Goal: Task Accomplishment & Management: Use online tool/utility

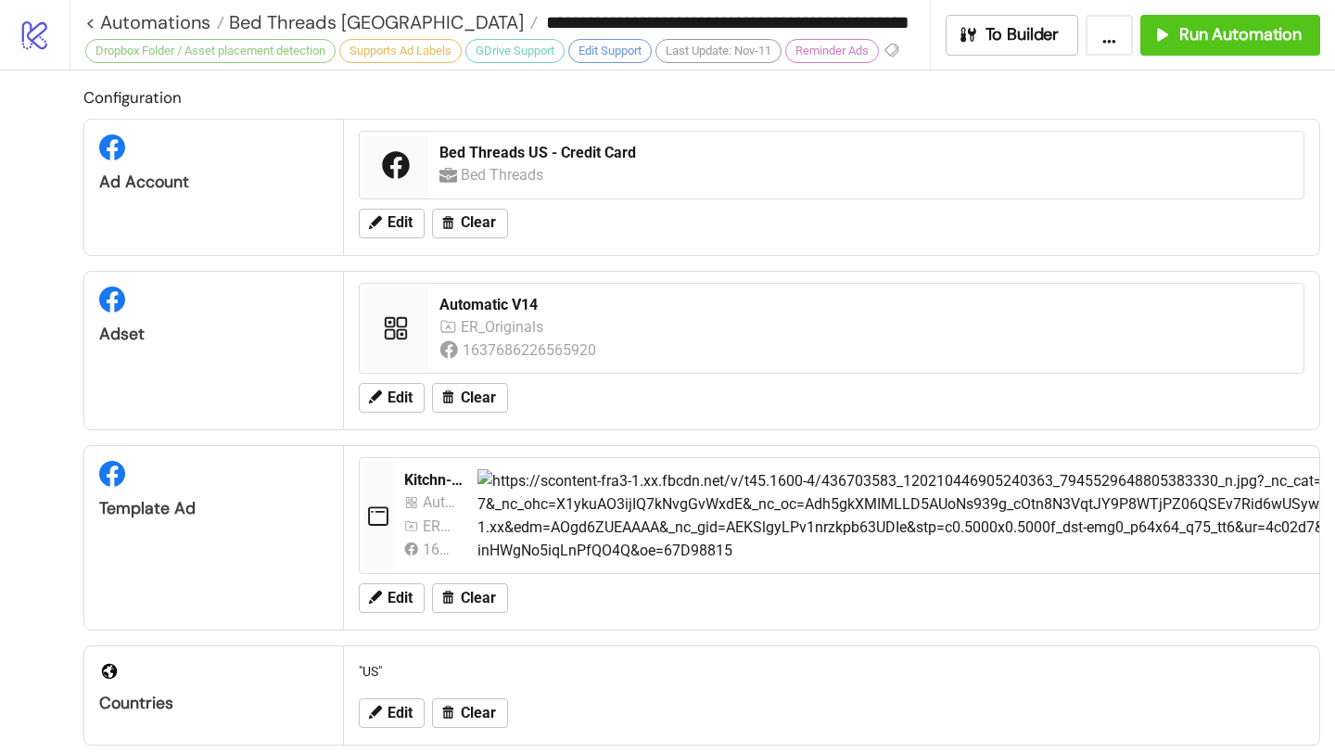
scroll to position [927, 0]
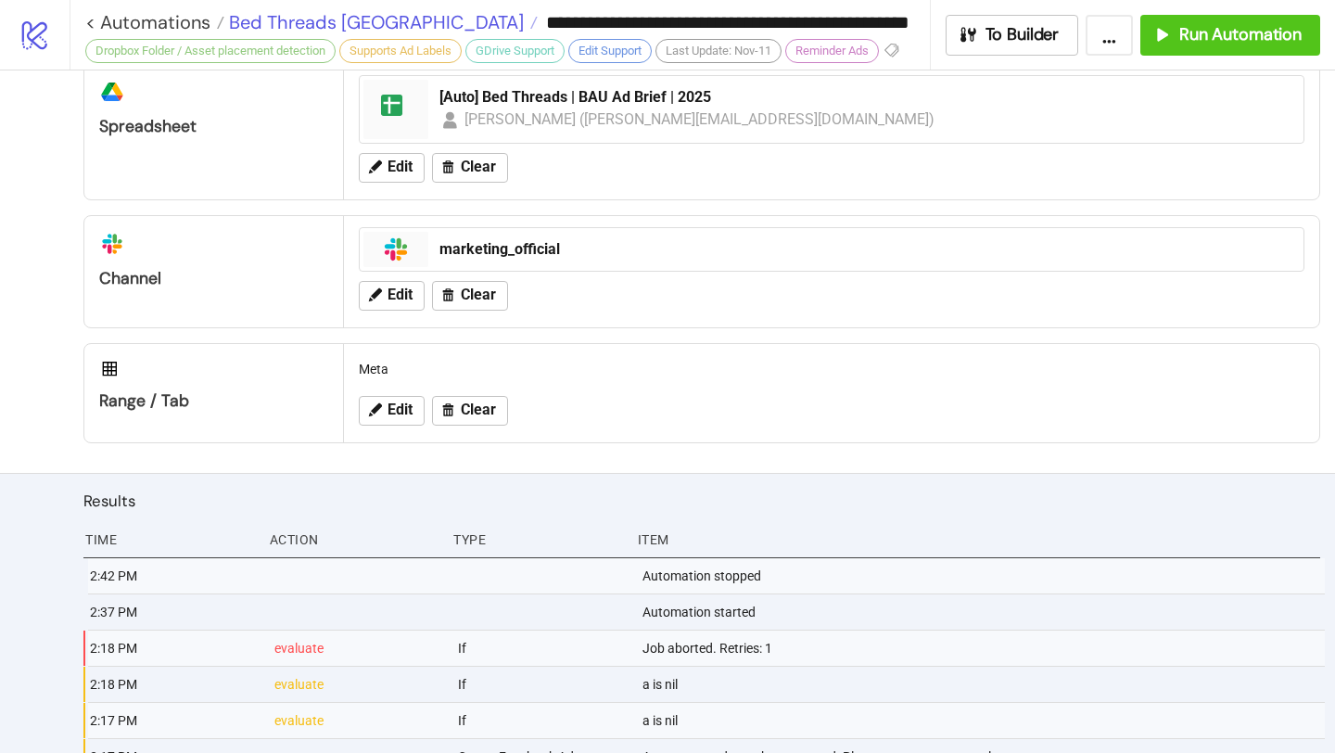
click at [332, 24] on span "Bed Threads [GEOGRAPHIC_DATA]" at bounding box center [373, 22] width 299 height 24
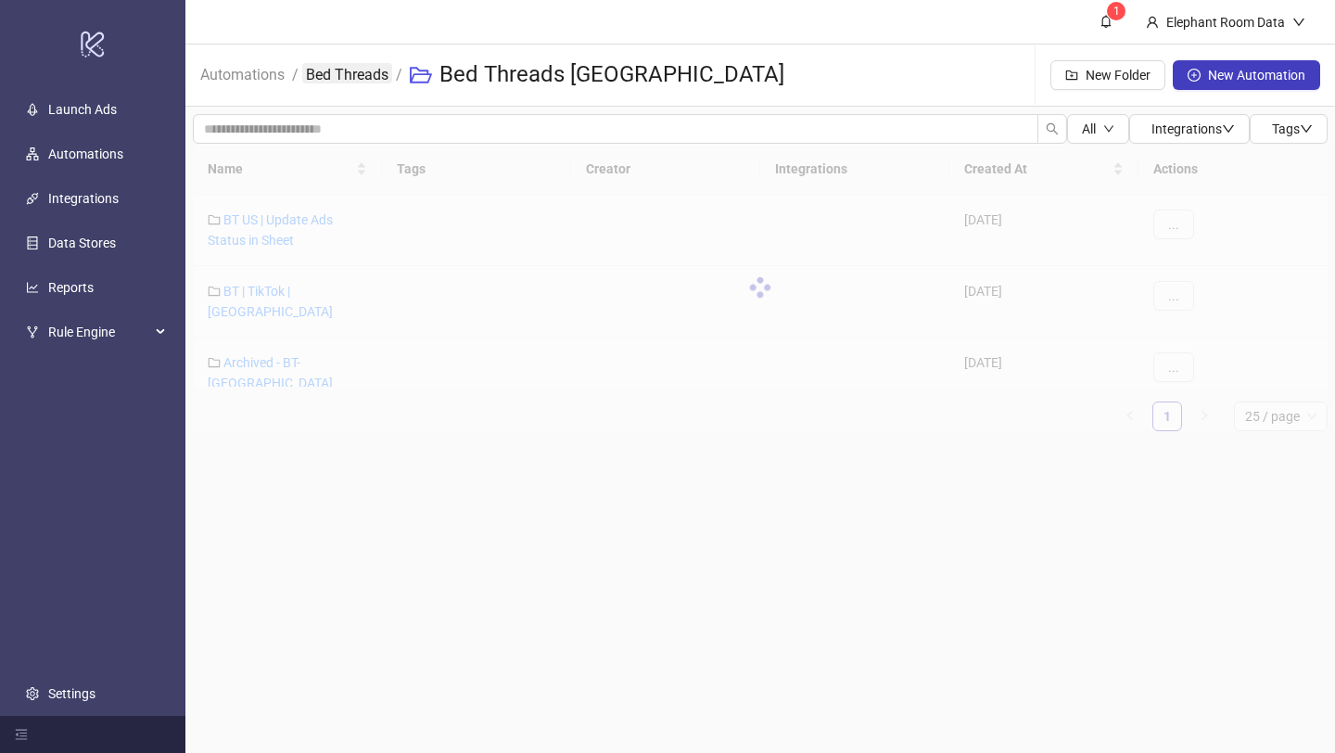
click at [346, 77] on link "Bed Threads" at bounding box center [347, 73] width 90 height 20
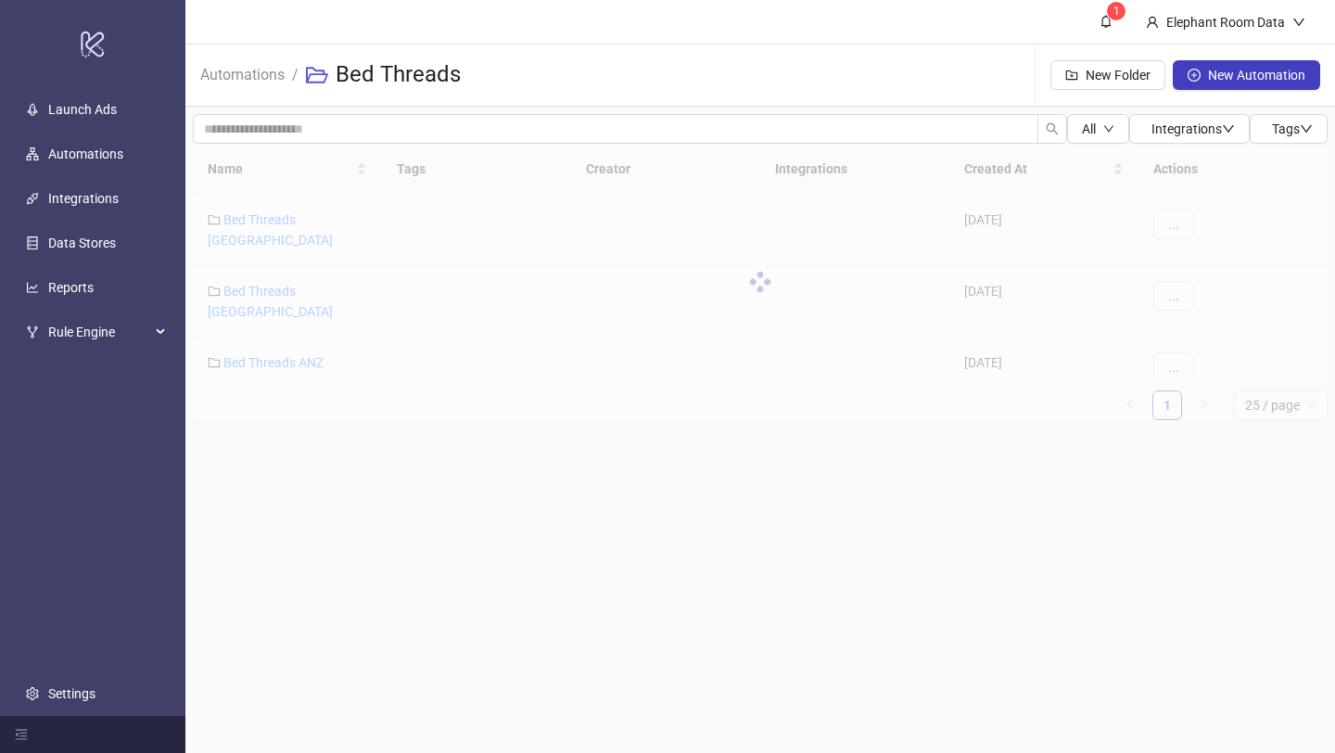
click at [308, 390] on div at bounding box center [760, 282] width 1135 height 276
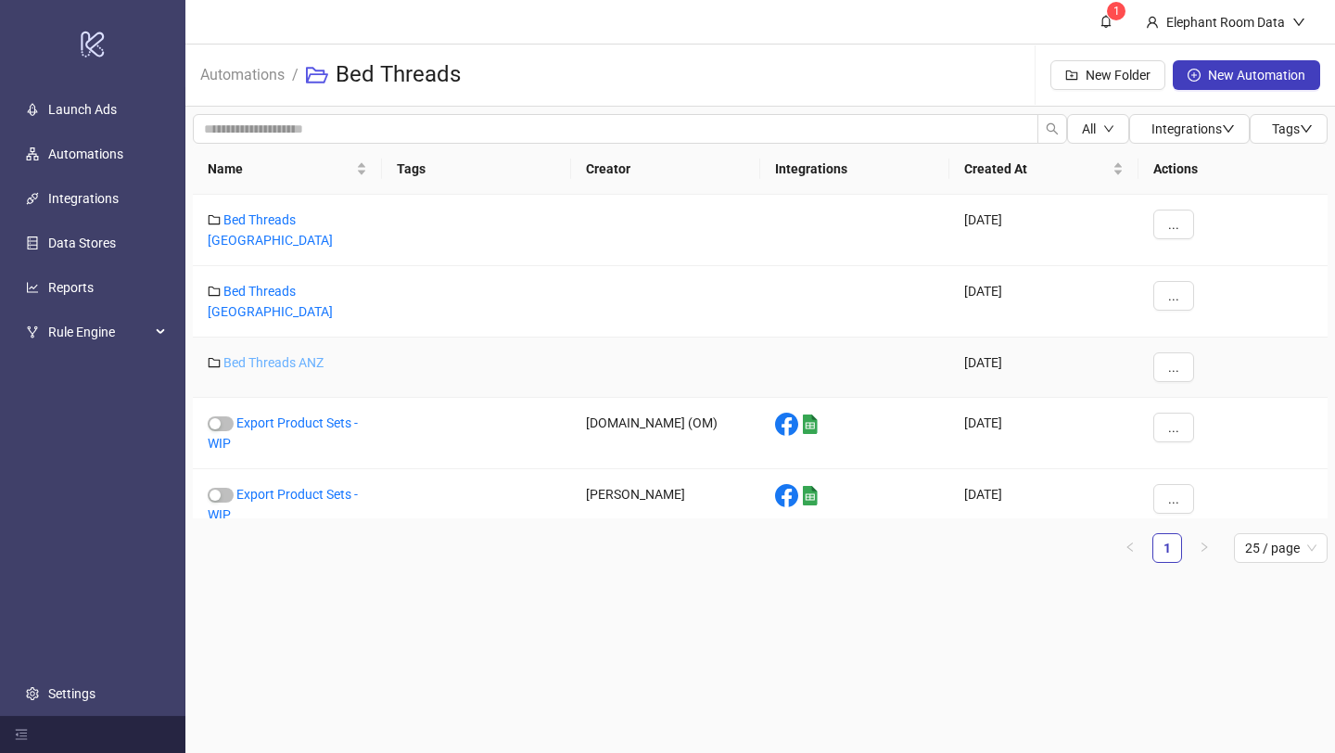
click at [304, 355] on link "Bed Threads ANZ" at bounding box center [273, 362] width 100 height 15
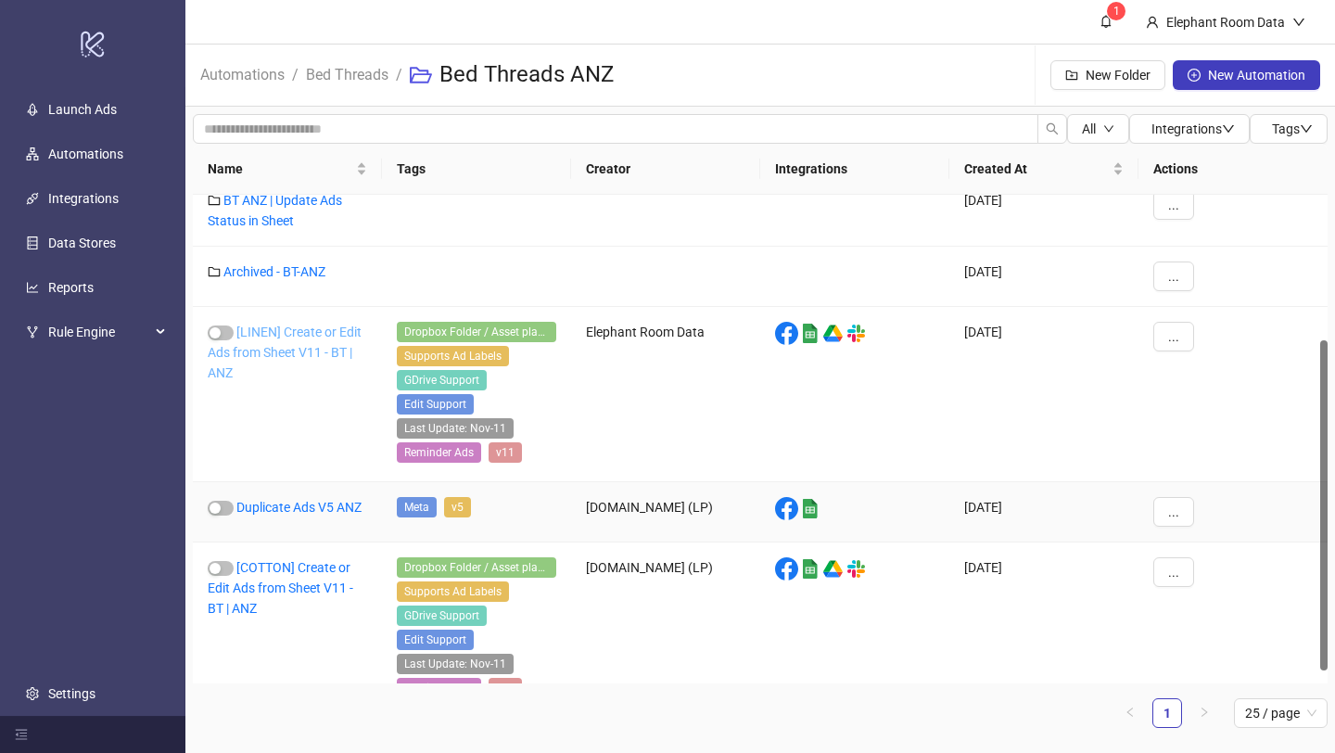
scroll to position [235, 0]
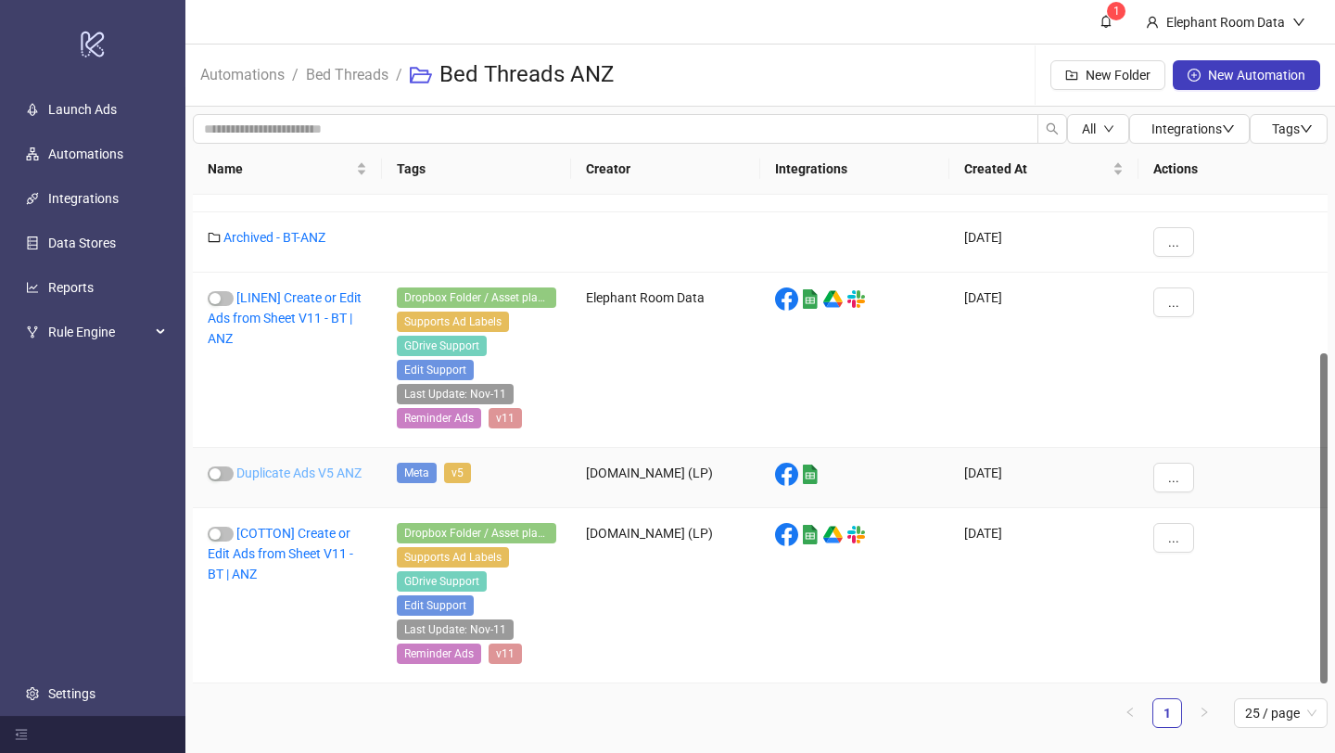
click at [309, 475] on link "Duplicate Ads V5 ANZ" at bounding box center [298, 472] width 125 height 15
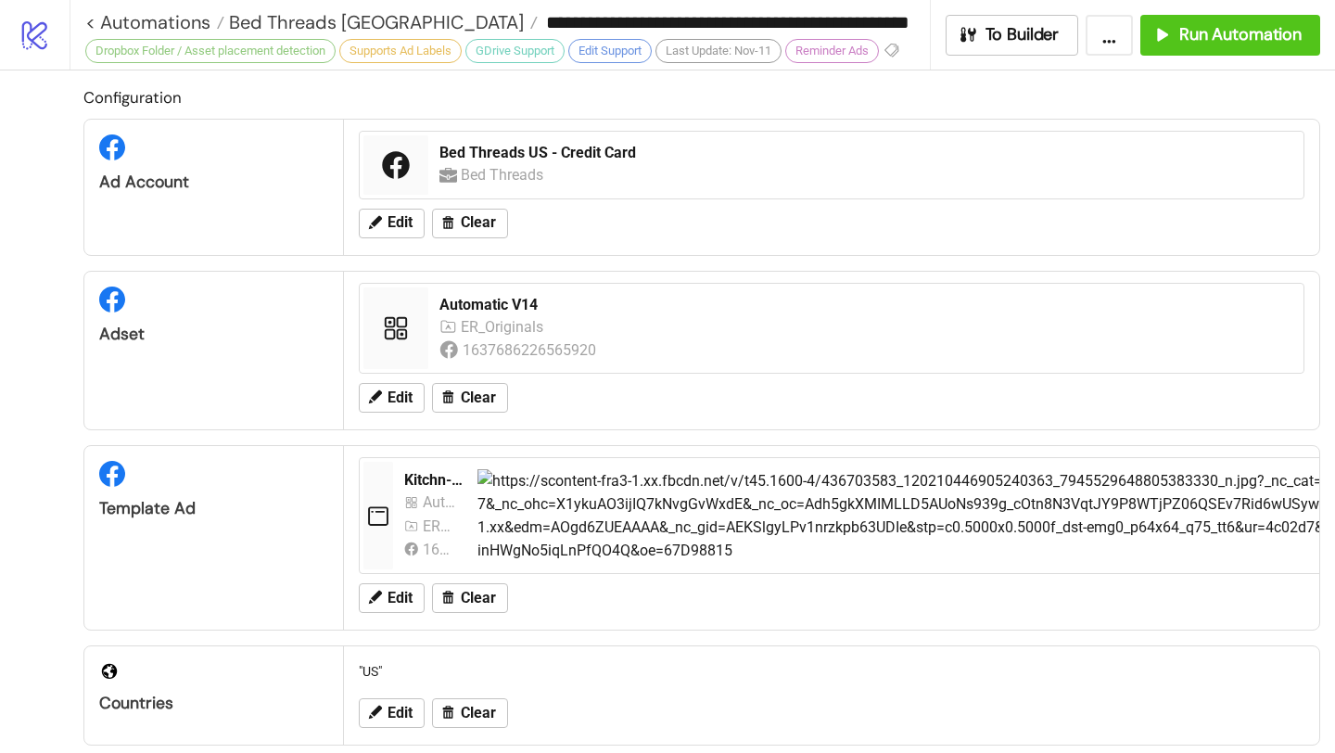
type input "**********"
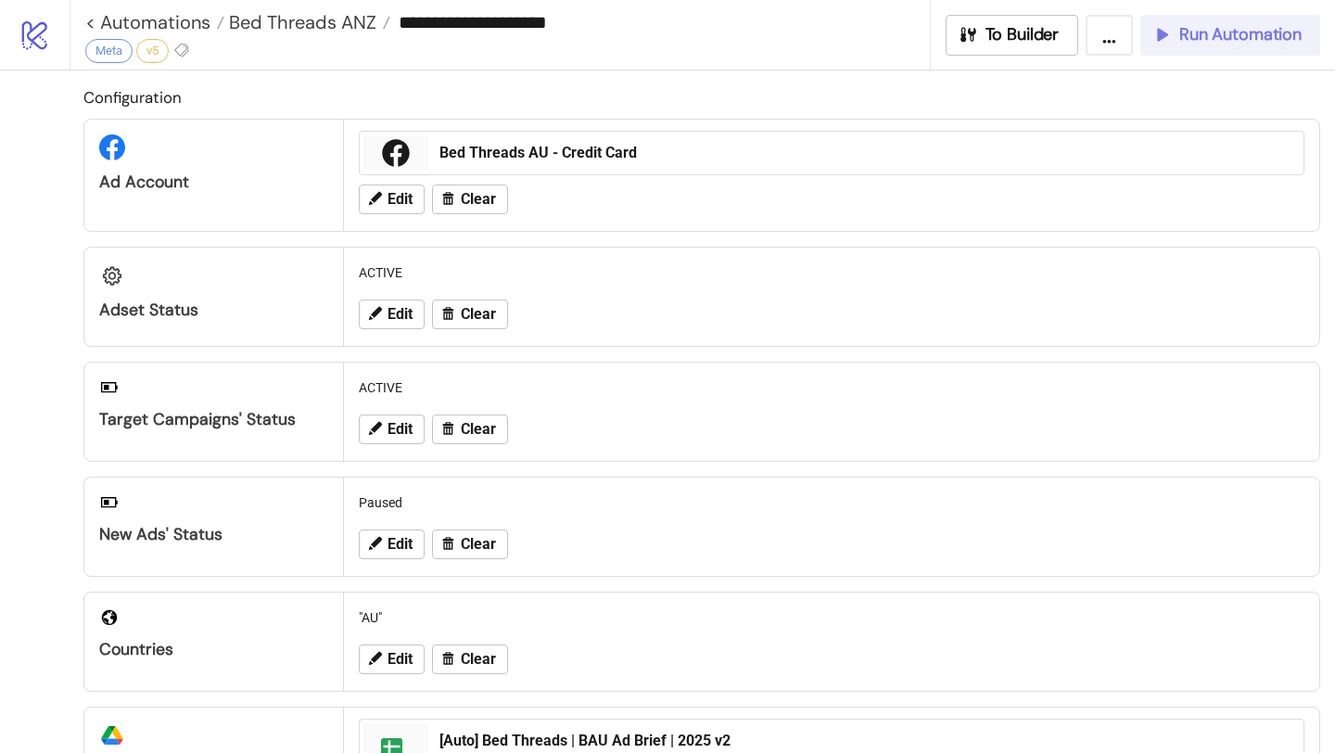
click at [1161, 42] on icon "button" at bounding box center [1161, 34] width 20 height 20
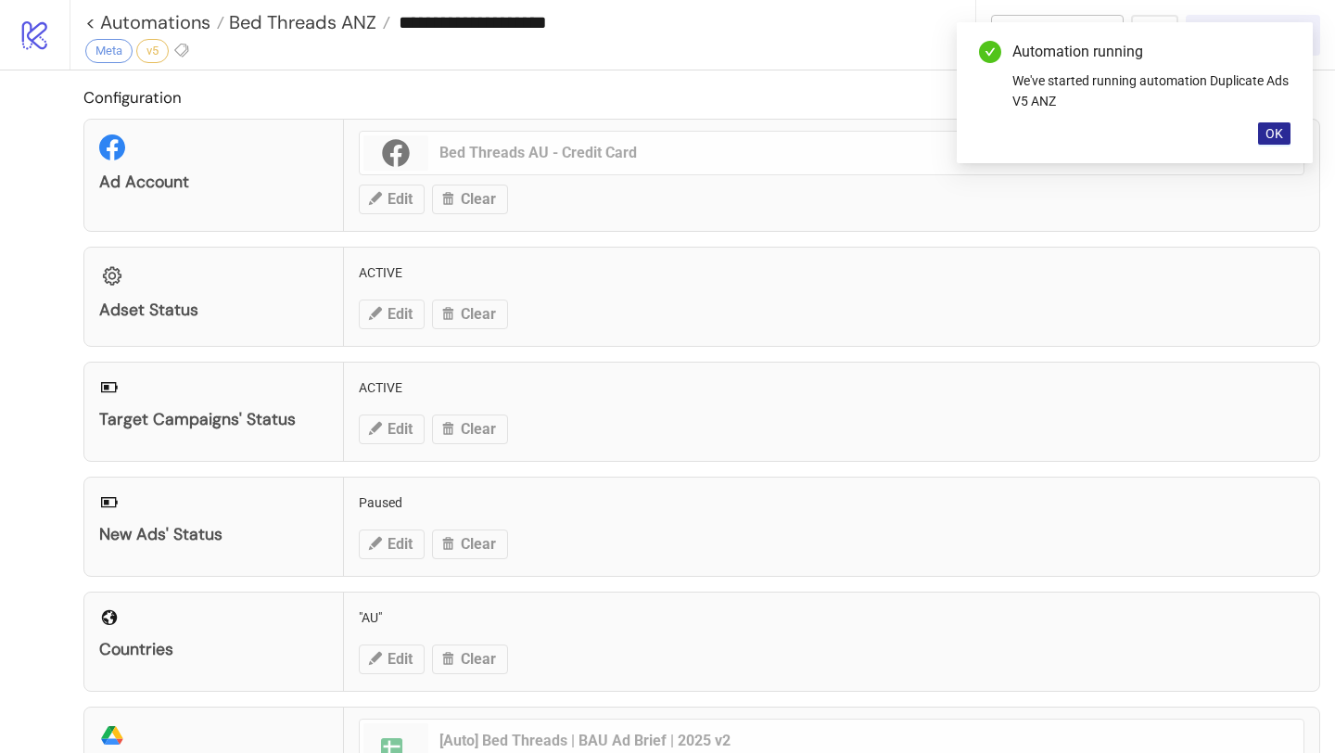
click at [1282, 133] on span "OK" at bounding box center [1274, 133] width 18 height 15
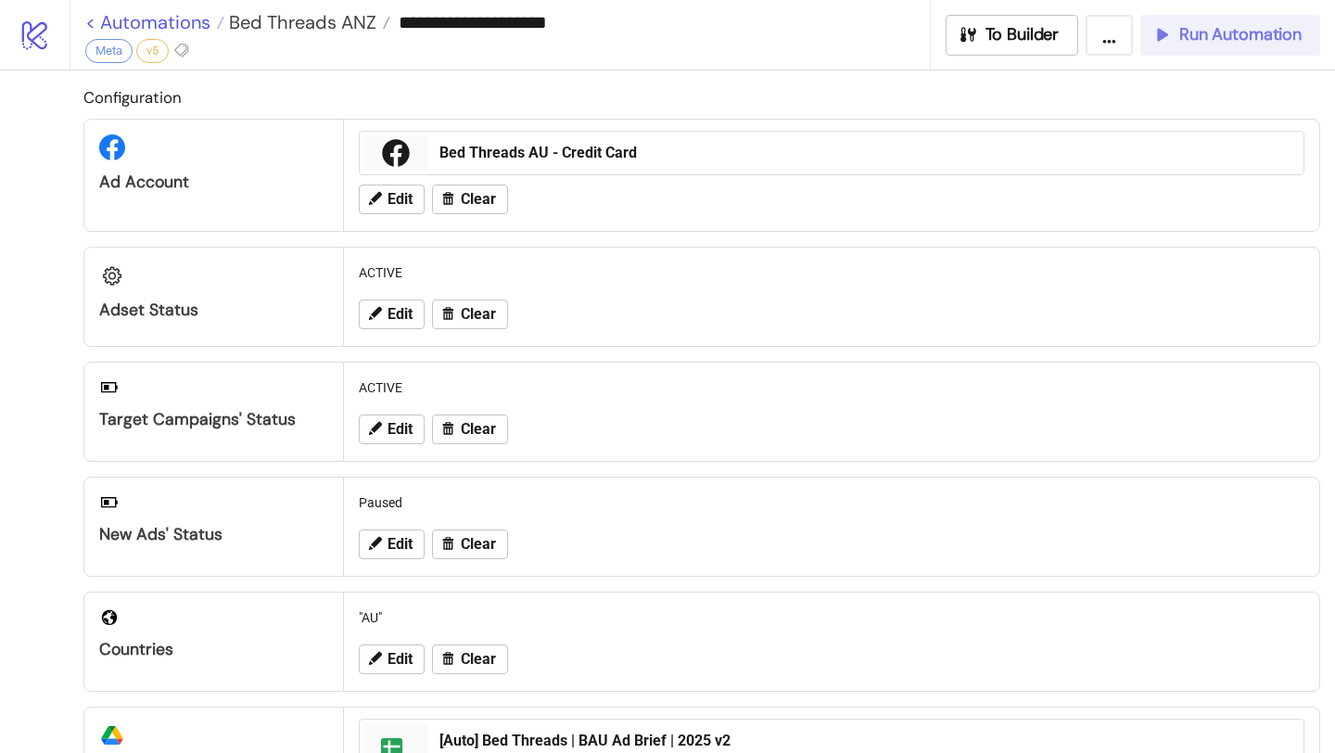
click at [194, 20] on link "< Automations" at bounding box center [154, 22] width 139 height 19
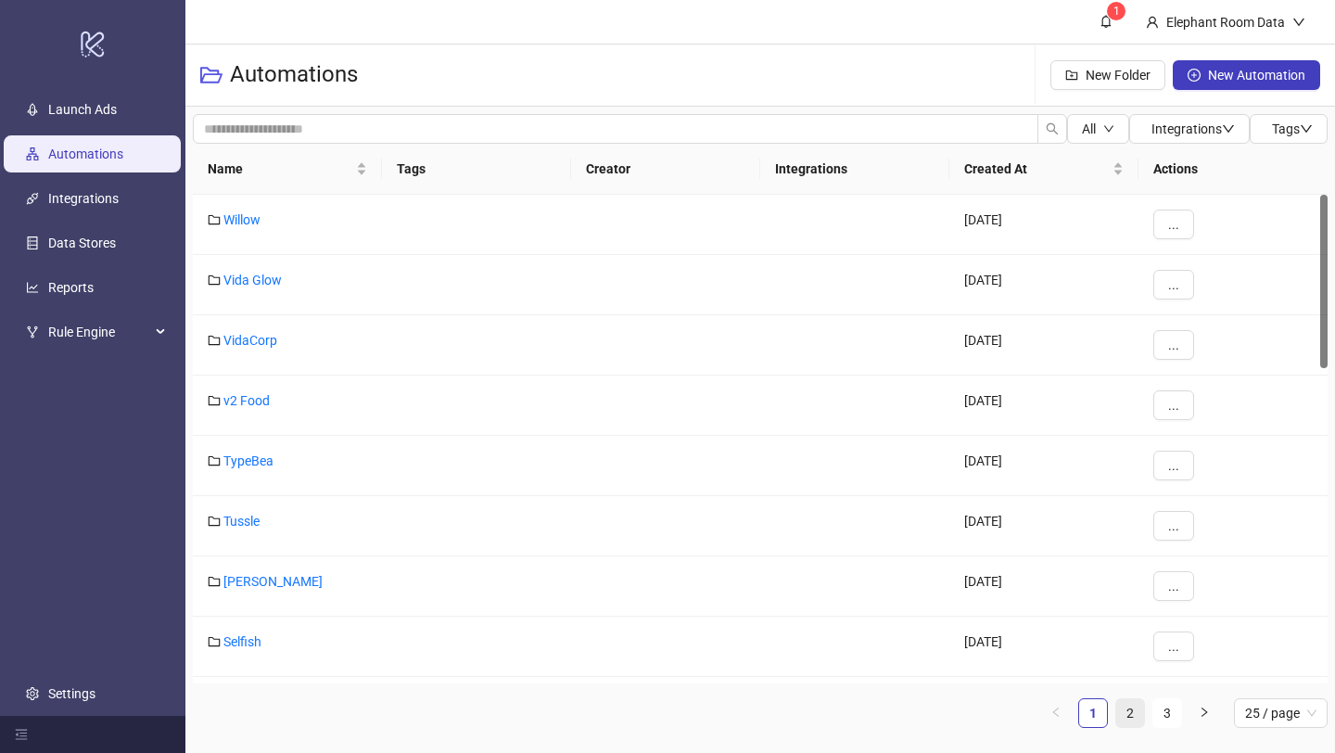
click at [1127, 724] on link "2" at bounding box center [1130, 713] width 28 height 28
click at [286, 519] on link "Bed Threads" at bounding box center [259, 520] width 72 height 15
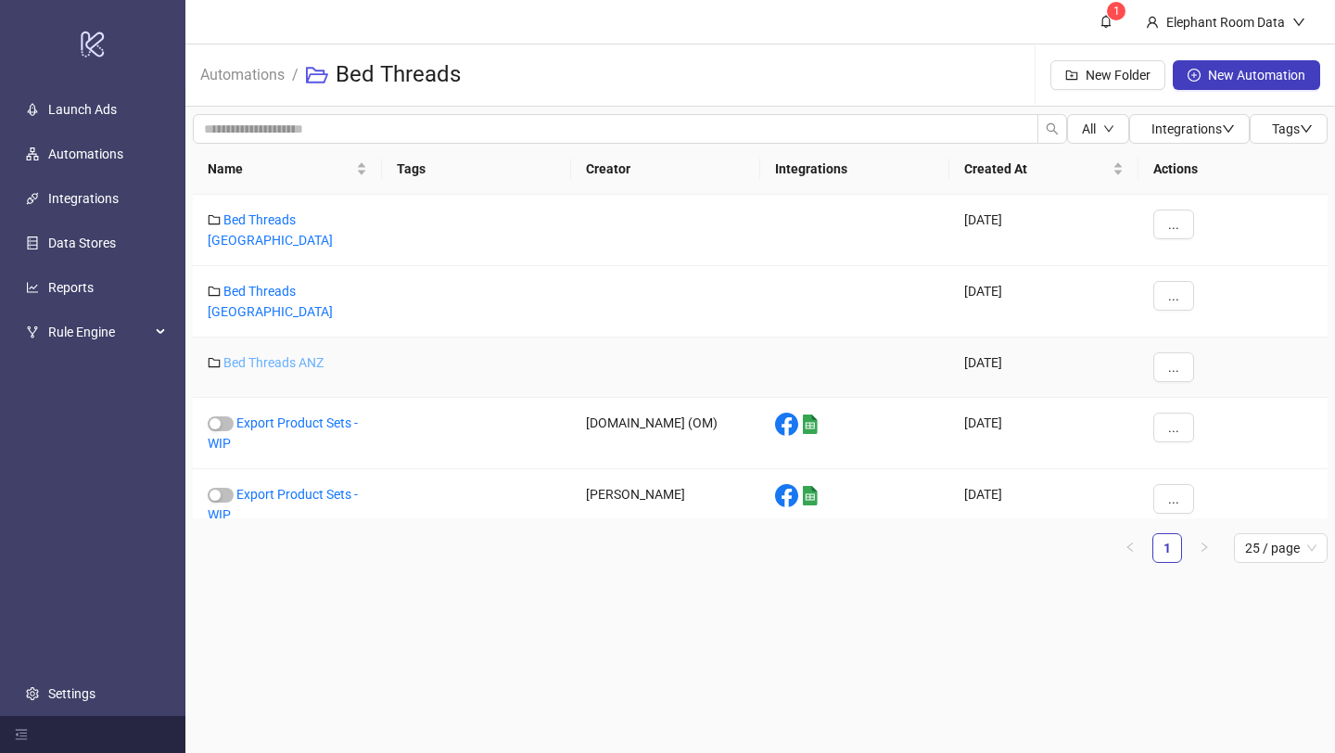
click at [294, 355] on link "Bed Threads ANZ" at bounding box center [273, 362] width 100 height 15
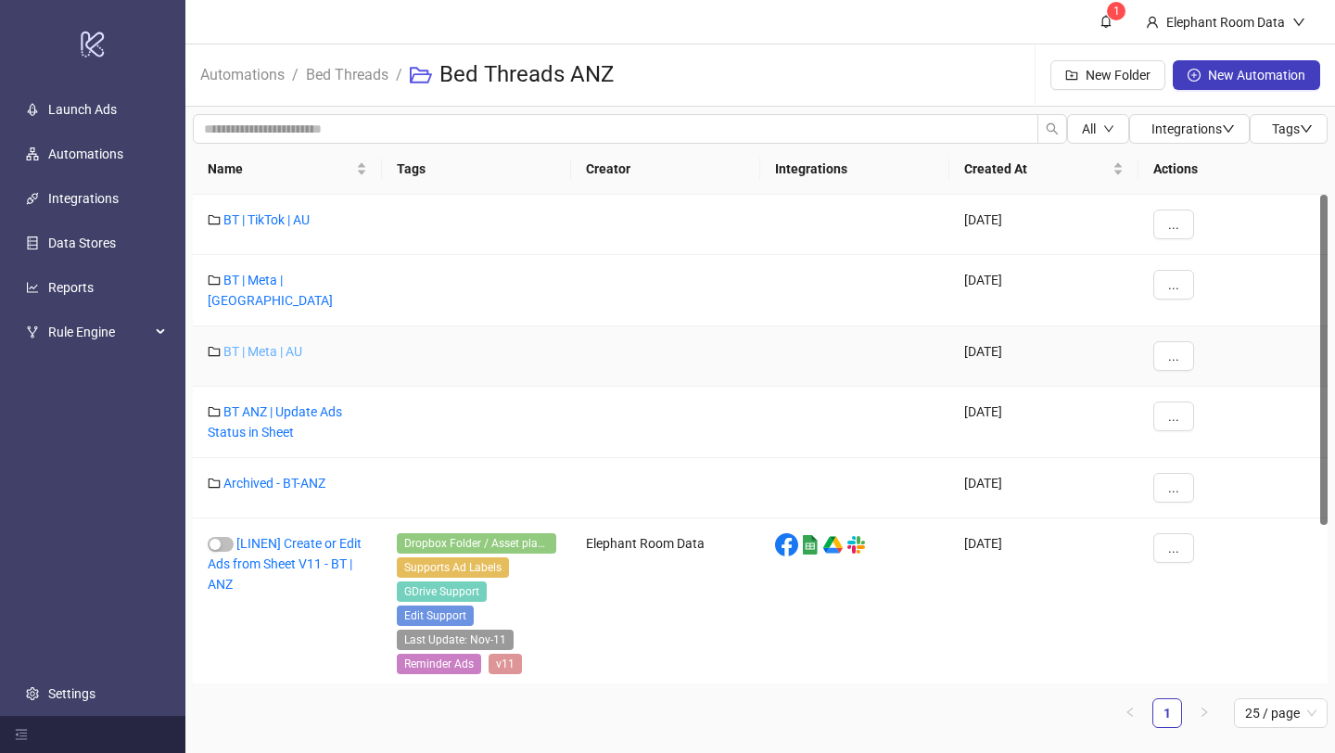
click at [275, 345] on link "BT | Meta | AU" at bounding box center [262, 351] width 79 height 15
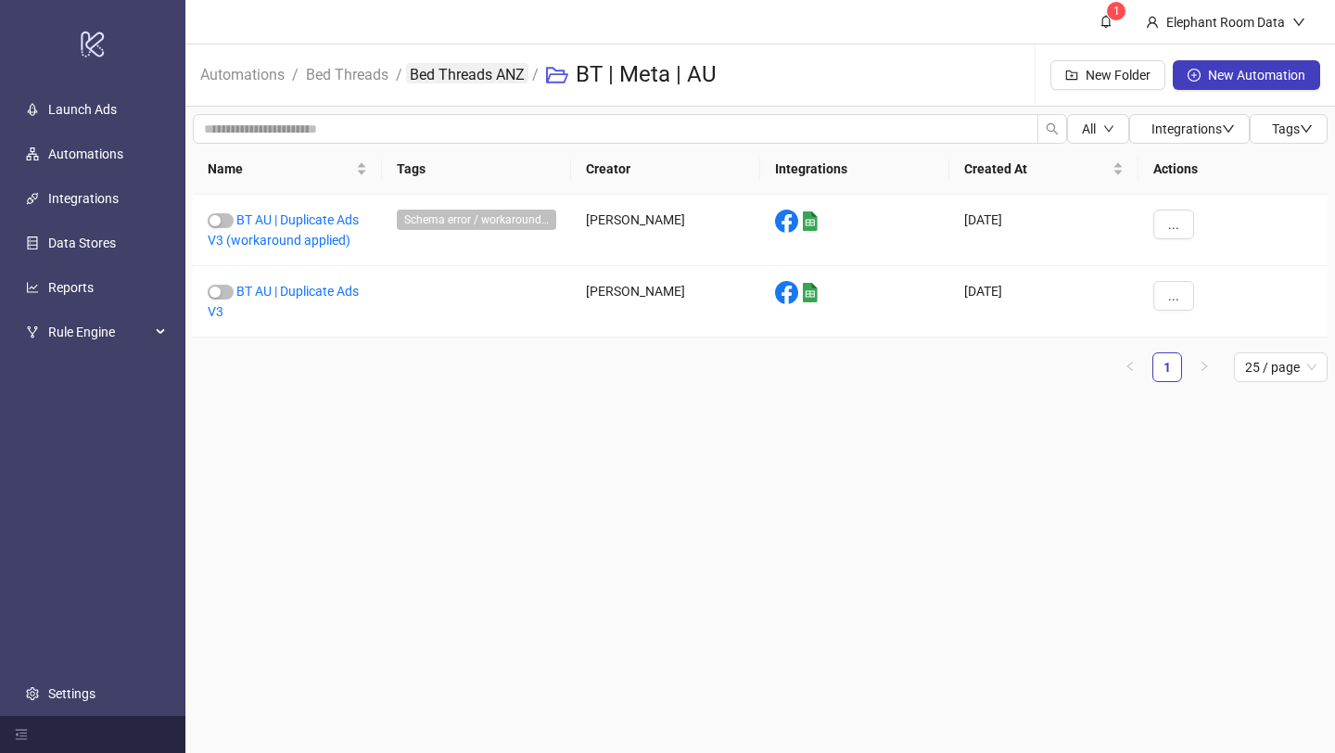
click at [440, 80] on link "Bed Threads ANZ" at bounding box center [467, 73] width 122 height 20
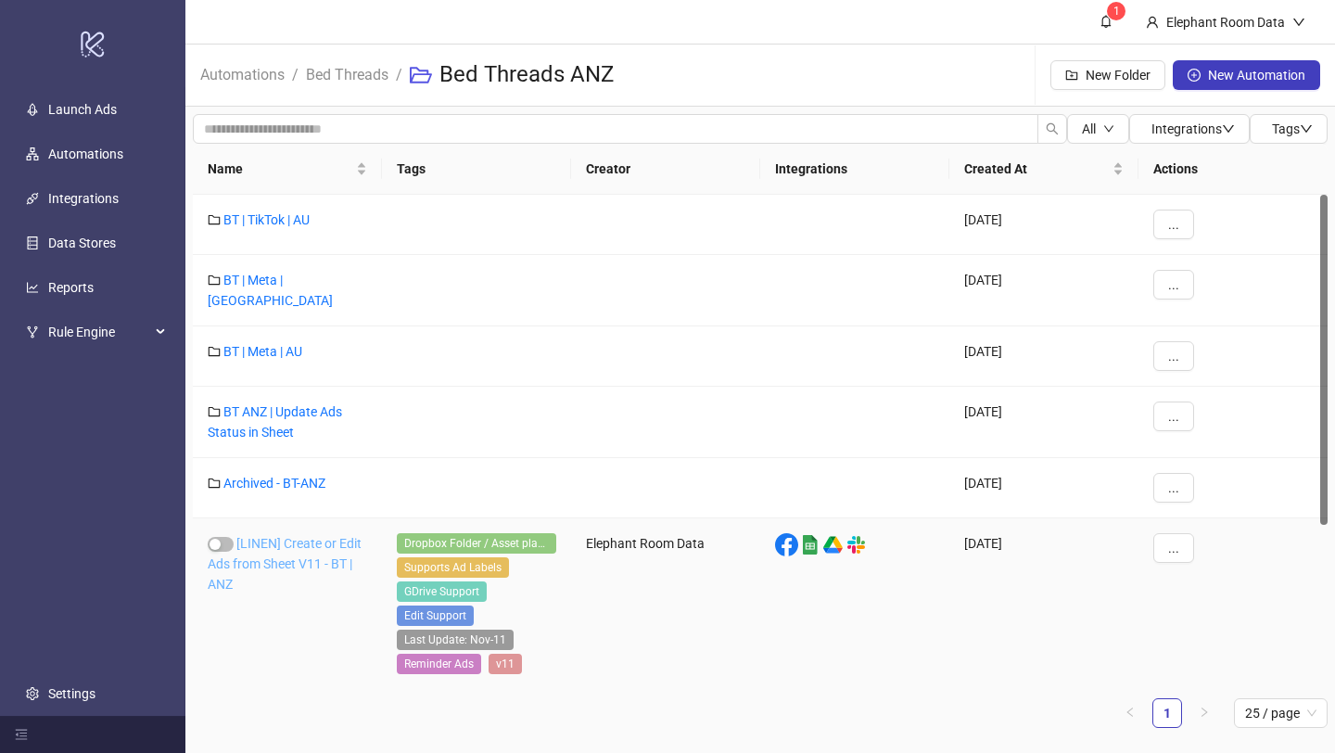
click at [302, 536] on link "[LINEN] Create or Edit Ads from Sheet V11 - BT | ANZ" at bounding box center [285, 564] width 154 height 56
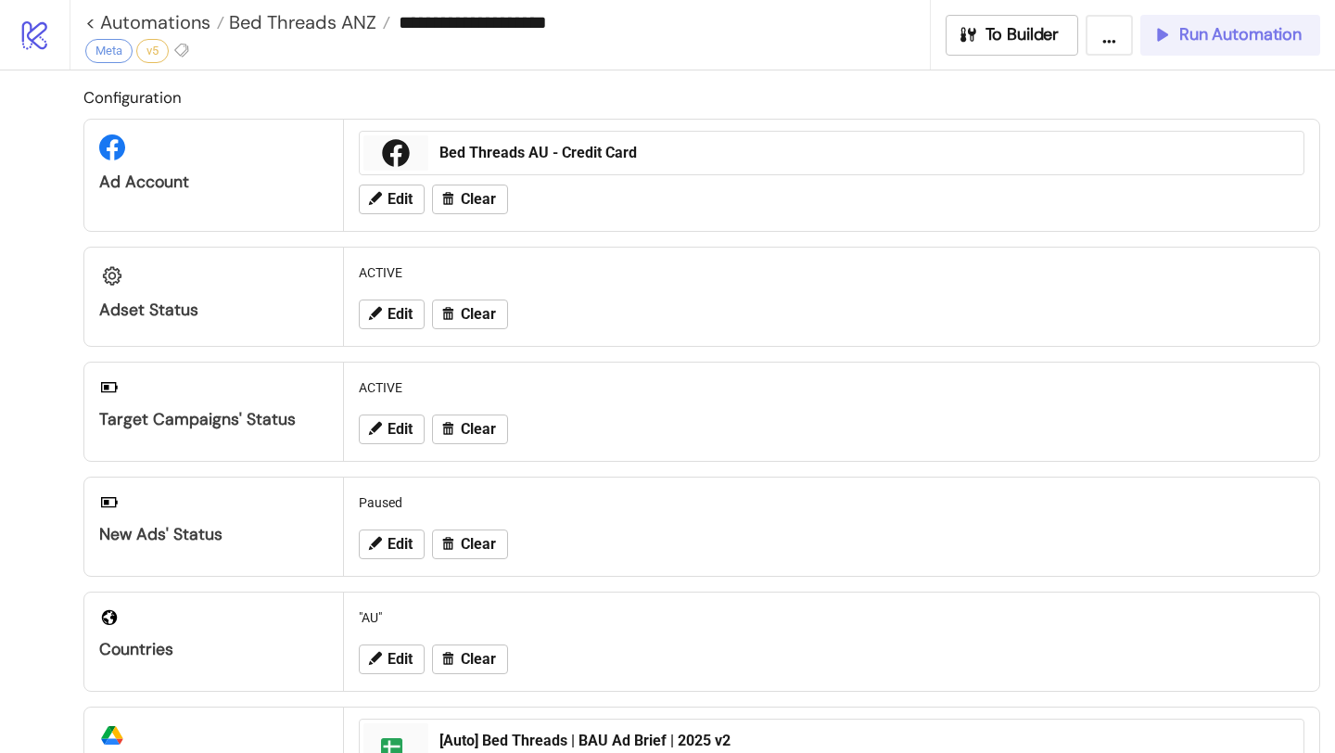
type input "**********"
click at [1163, 42] on icon "button" at bounding box center [1161, 34] width 20 height 20
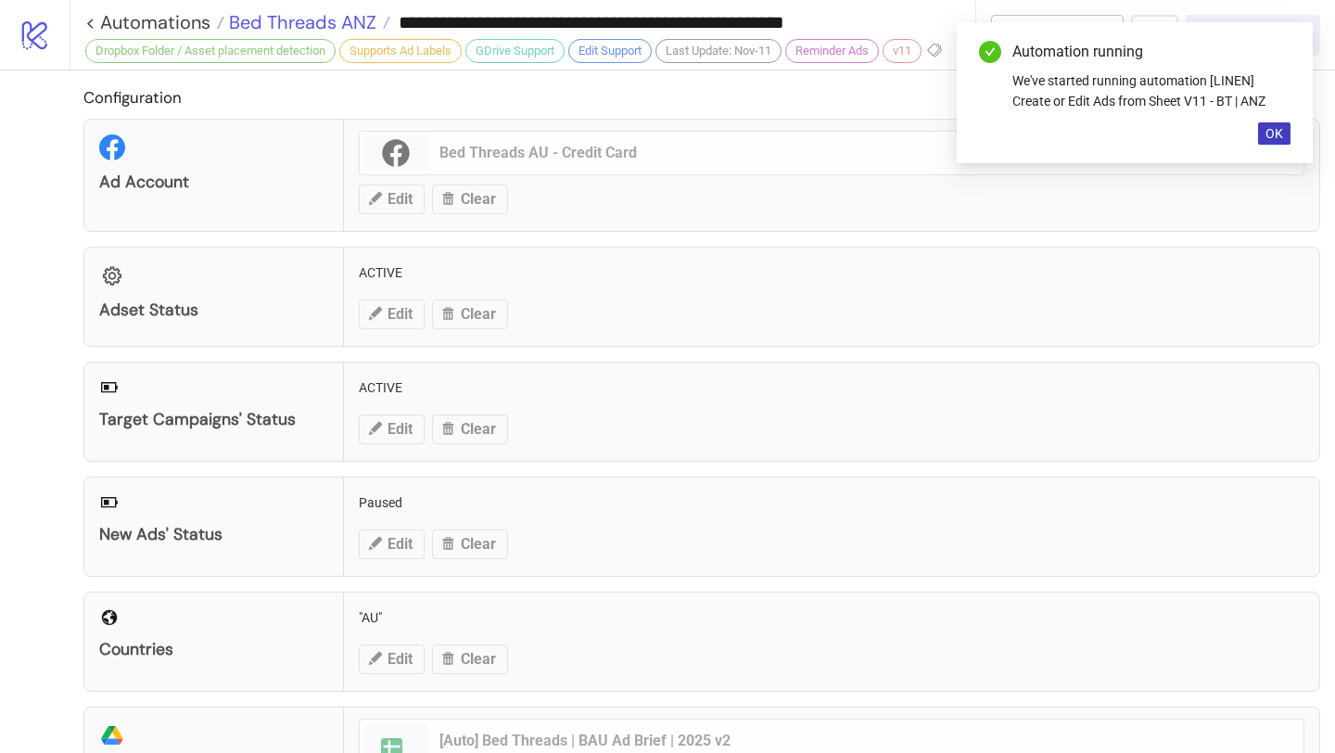
click at [363, 20] on span "Bed Threads ANZ" at bounding box center [300, 22] width 152 height 24
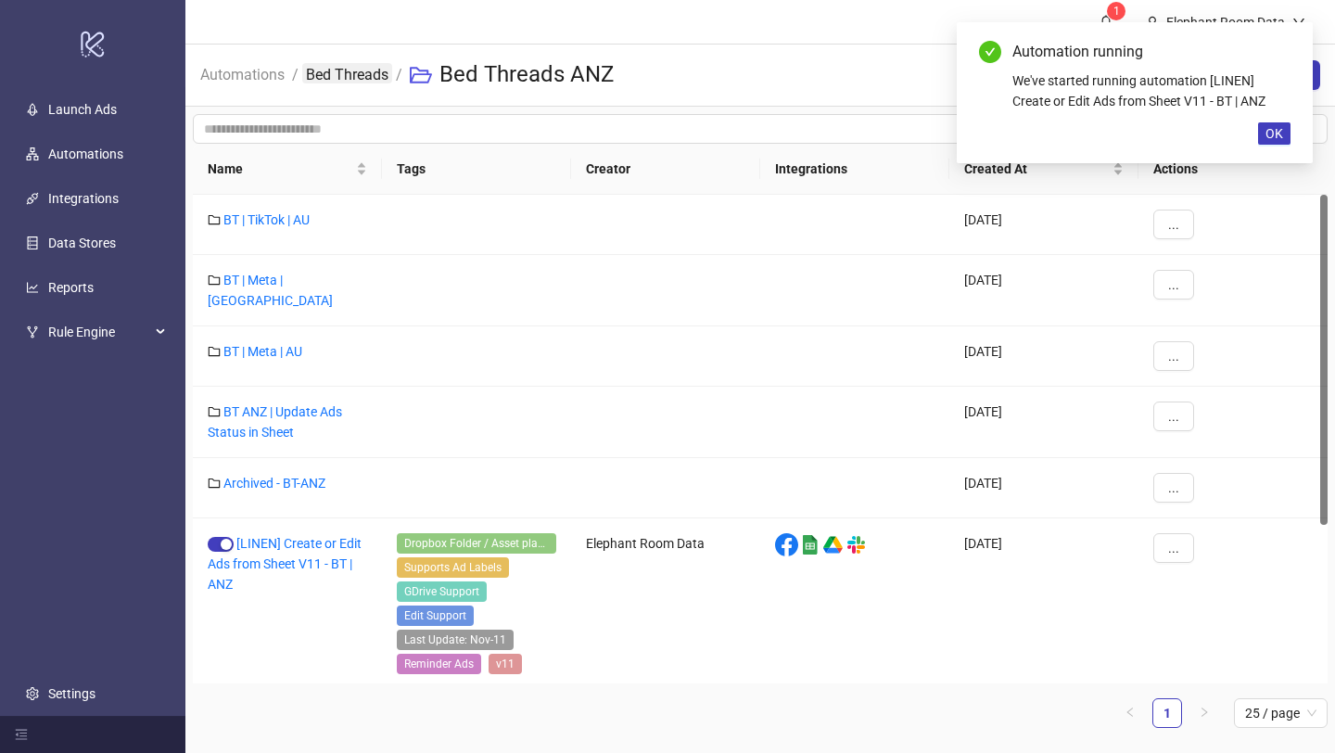
click at [361, 74] on link "Bed Threads" at bounding box center [347, 73] width 90 height 20
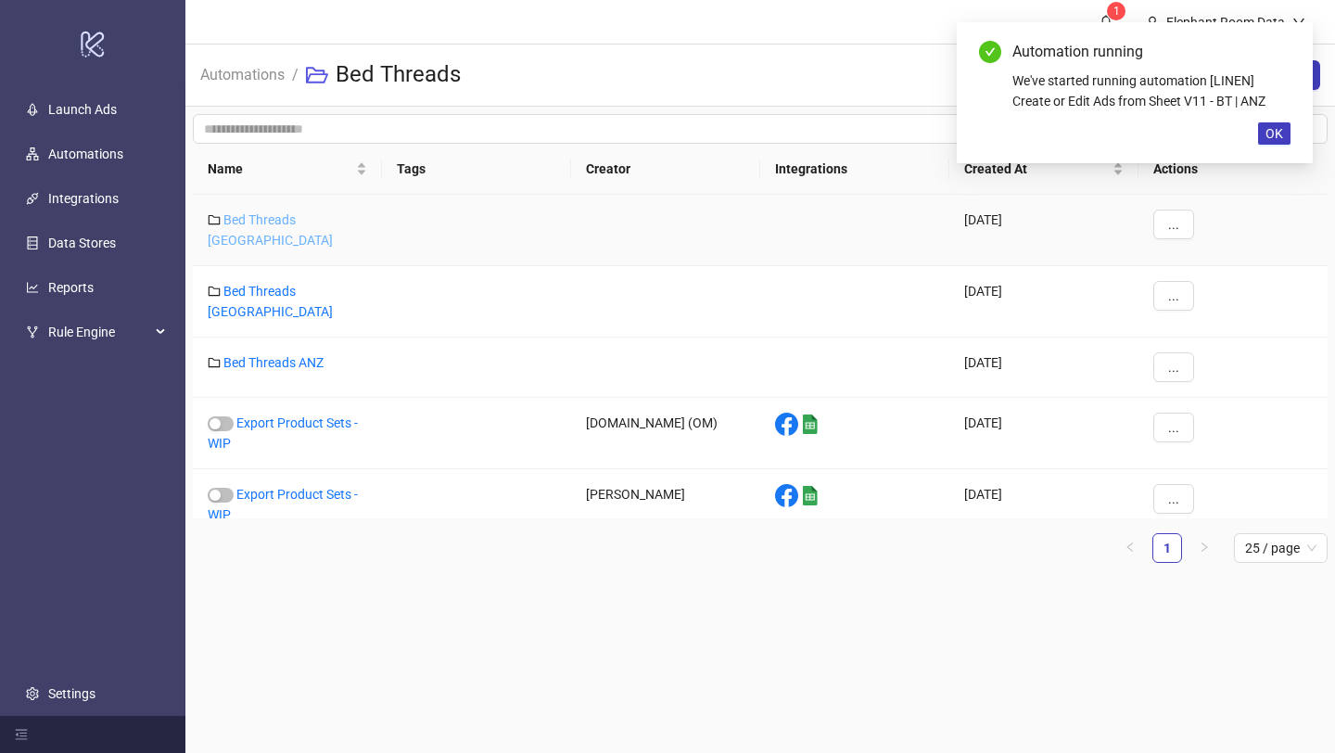
click at [308, 223] on link "Bed Threads [GEOGRAPHIC_DATA]" at bounding box center [270, 229] width 125 height 35
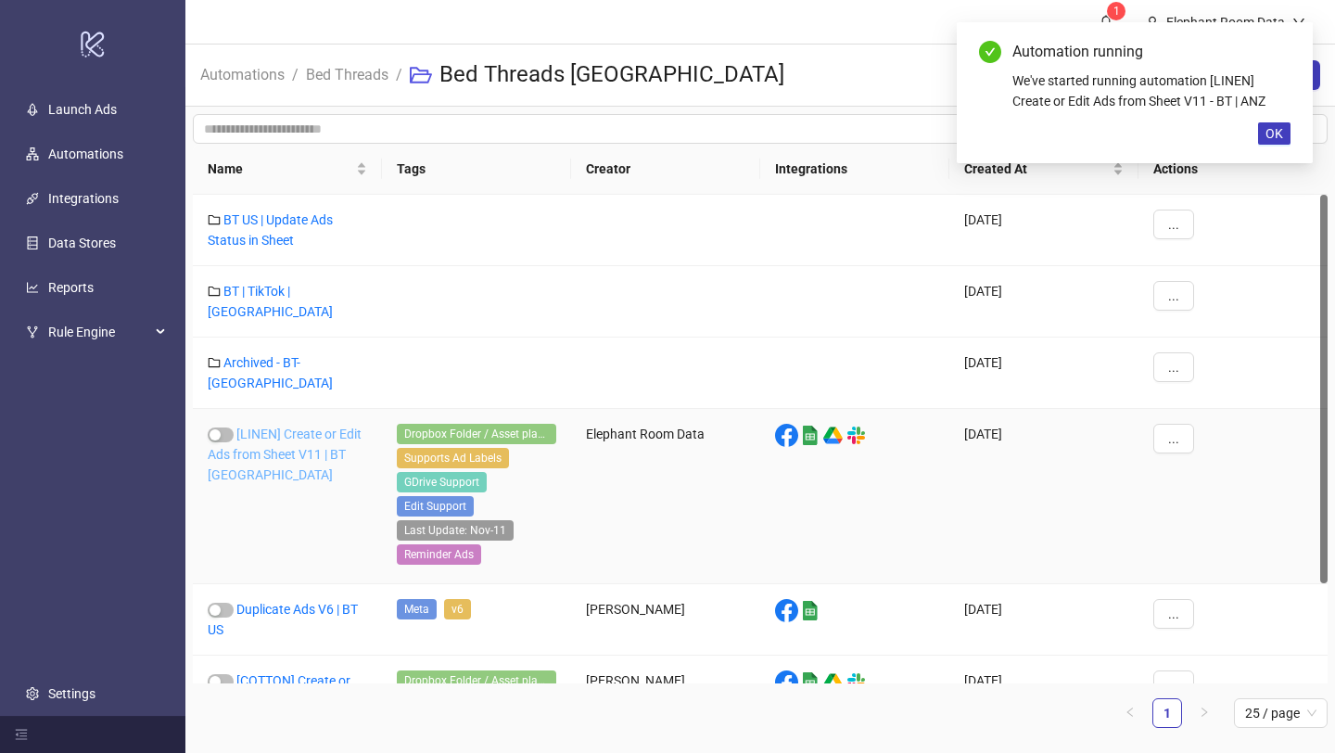
click at [323, 426] on link "[LINEN] Create or Edit Ads from Sheet V11 | BT [GEOGRAPHIC_DATA]" at bounding box center [285, 454] width 154 height 56
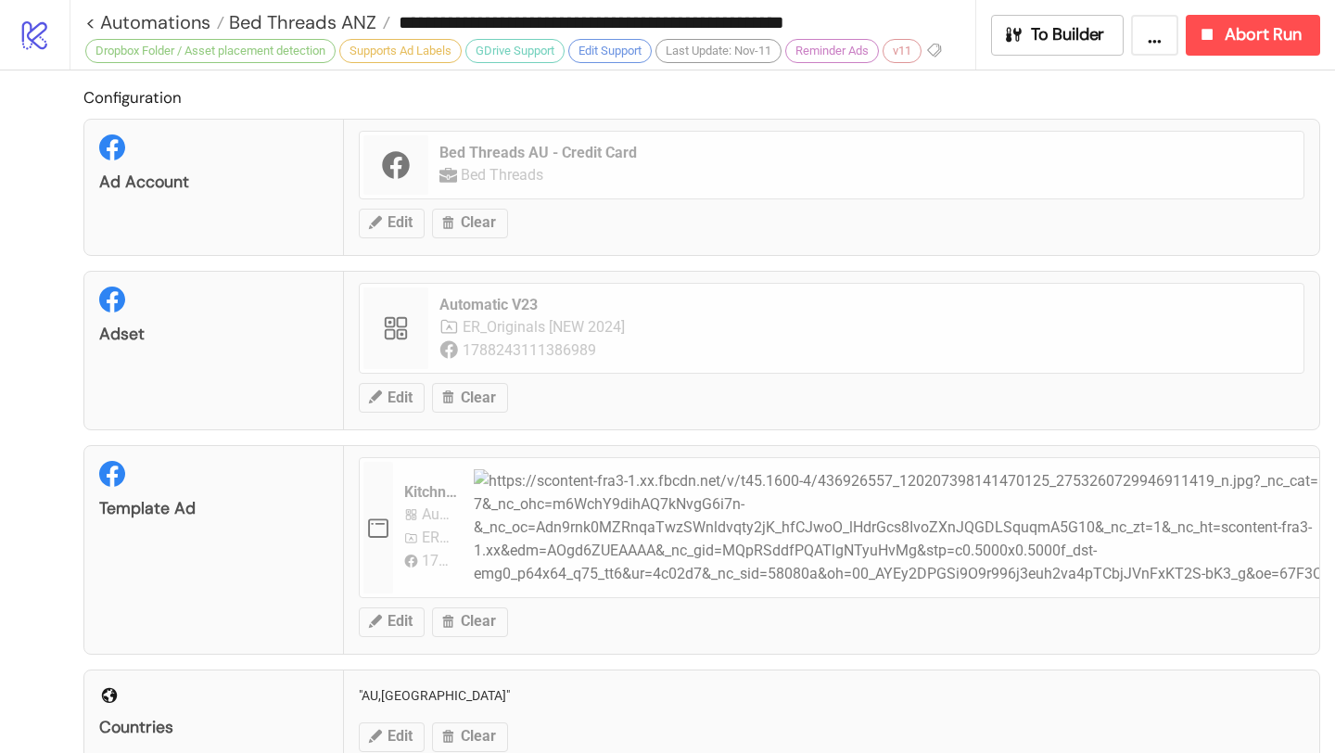
type input "**********"
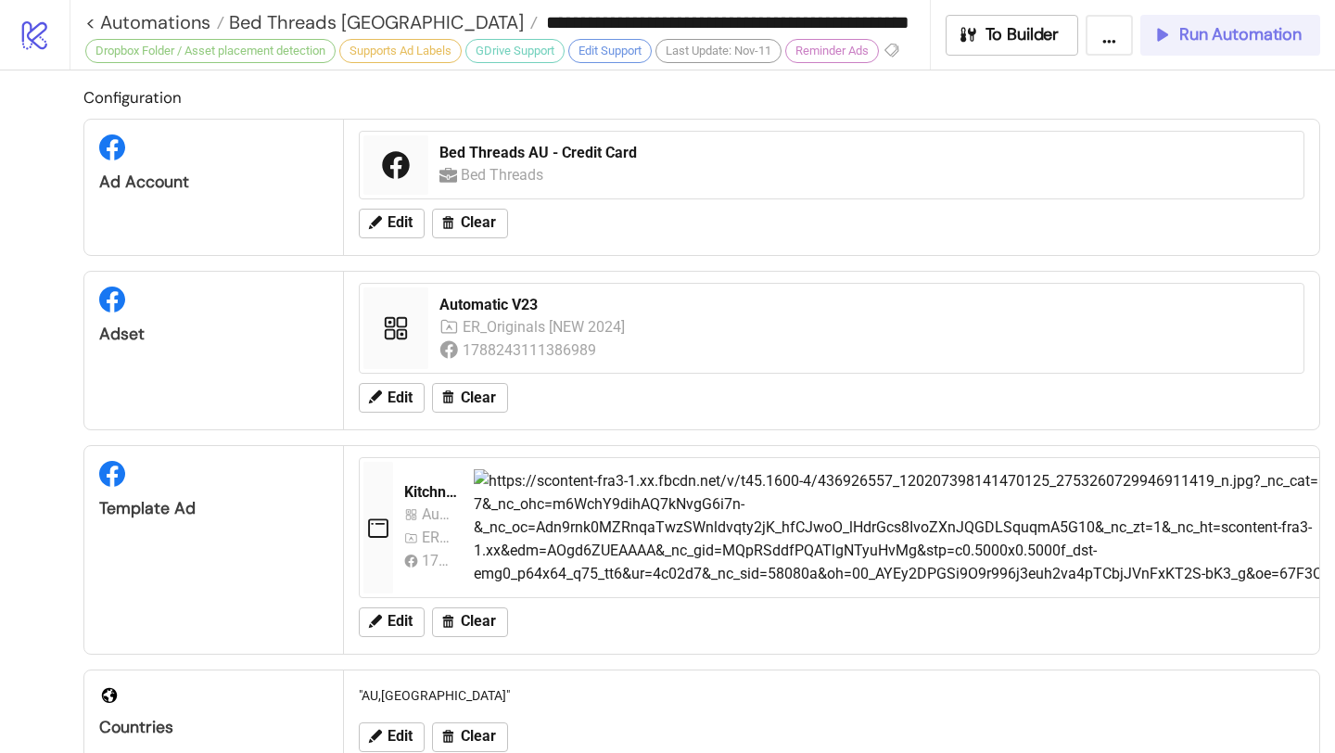
click at [1252, 43] on span "Run Automation" at bounding box center [1240, 34] width 122 height 21
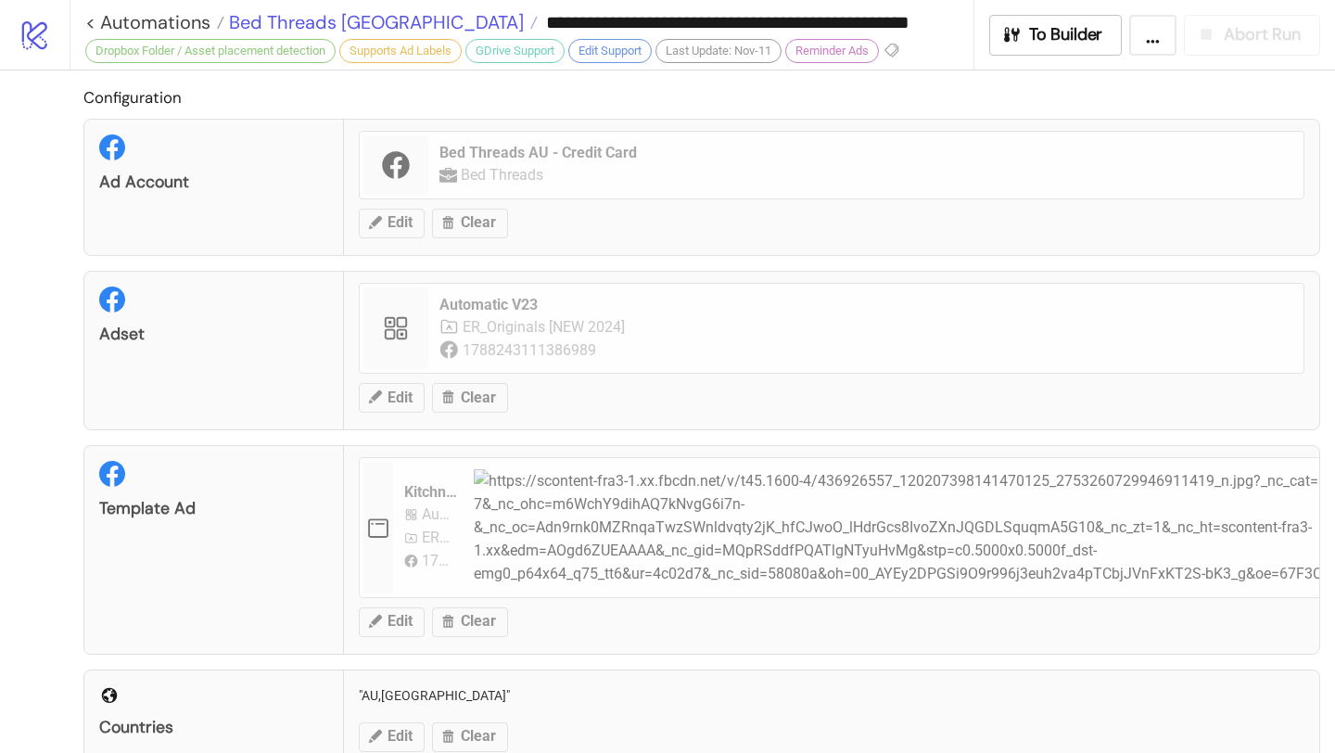
click at [329, 27] on span "Bed Threads [GEOGRAPHIC_DATA]" at bounding box center [373, 22] width 299 height 24
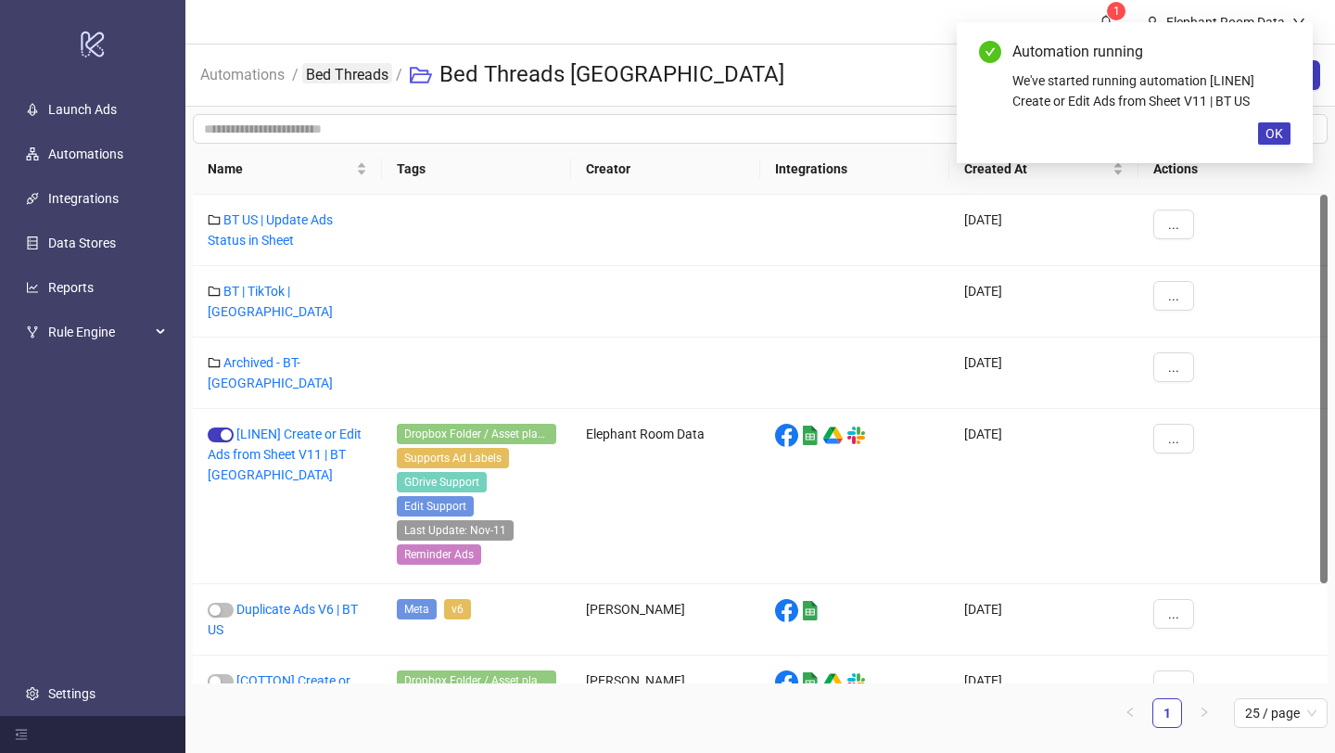
click at [334, 75] on link "Bed Threads" at bounding box center [347, 73] width 90 height 20
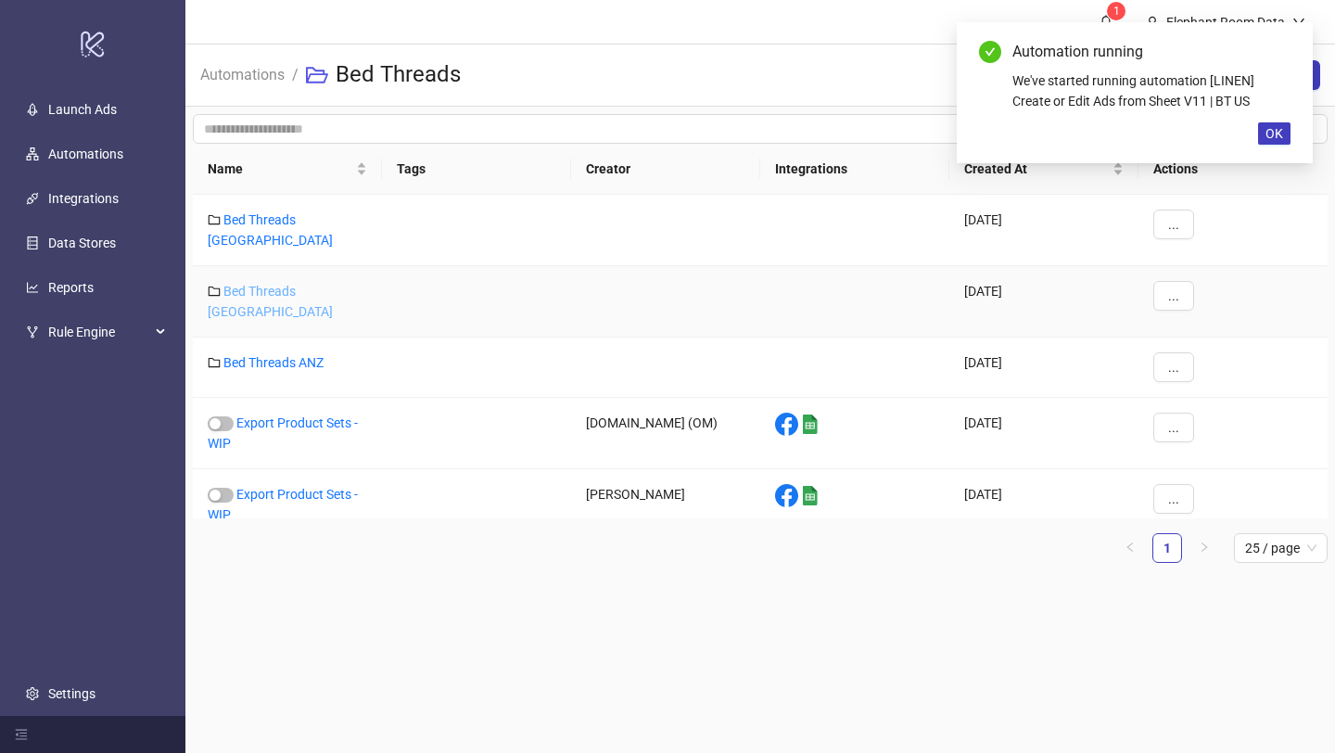
click at [310, 285] on link "Bed Threads [GEOGRAPHIC_DATA]" at bounding box center [270, 301] width 125 height 35
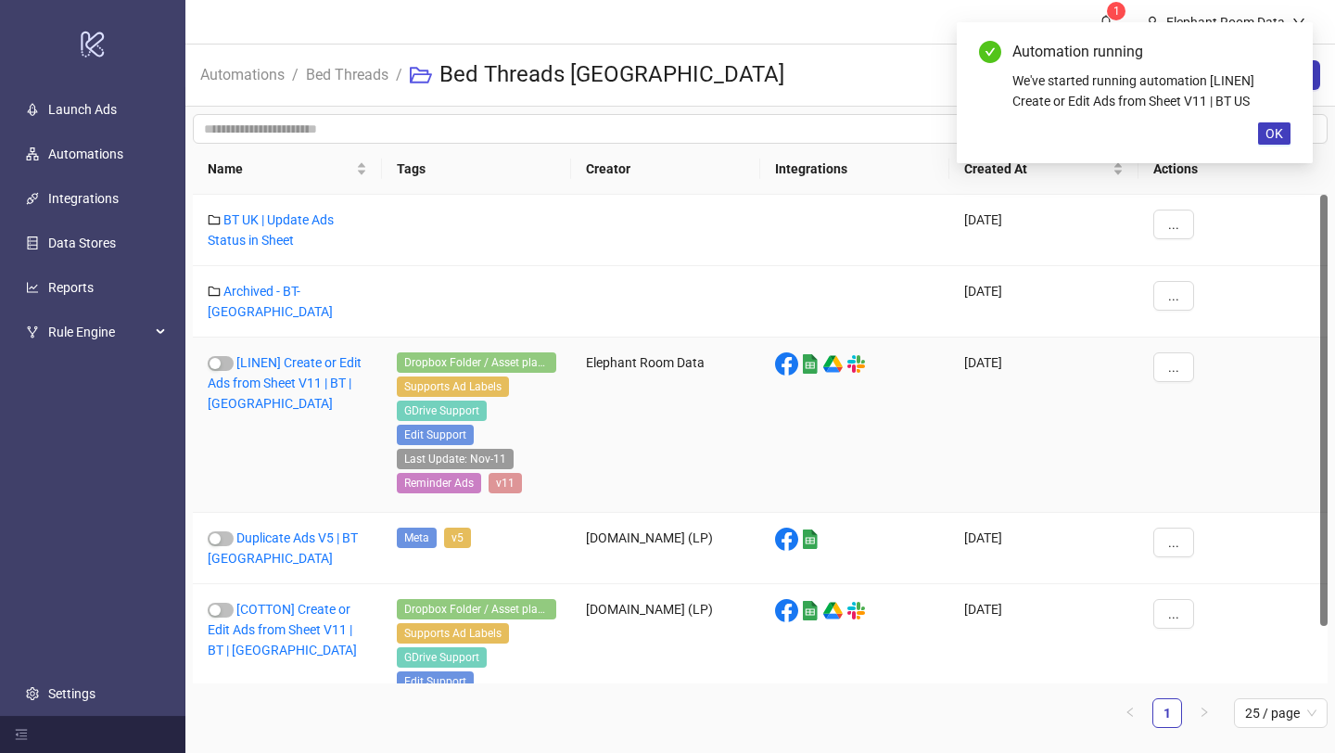
click at [318, 359] on div "[LINEN] Create or Edit Ads from Sheet V11 | BT | [GEOGRAPHIC_DATA]" at bounding box center [287, 424] width 189 height 175
click at [318, 355] on link "[LINEN] Create or Edit Ads from Sheet V11 | BT | [GEOGRAPHIC_DATA]" at bounding box center [285, 383] width 154 height 56
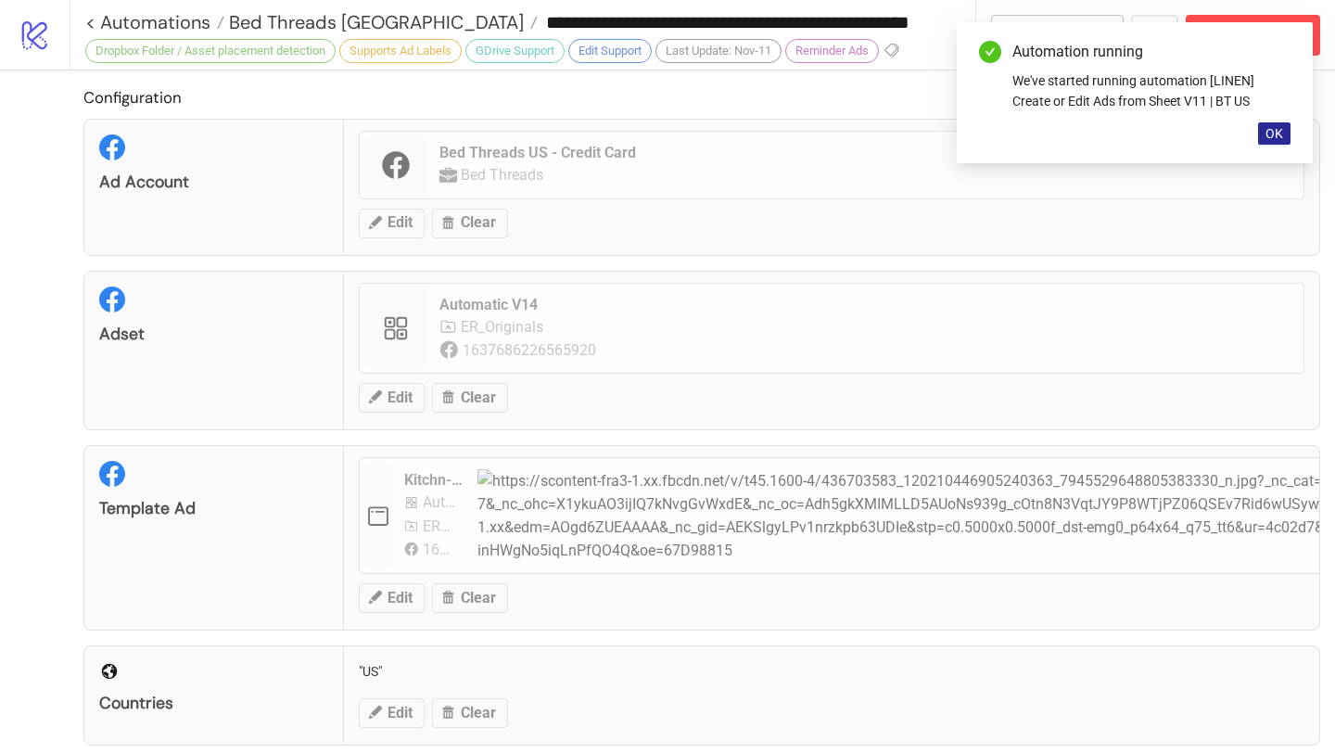
click at [1275, 141] on button "OK" at bounding box center [1274, 133] width 32 height 22
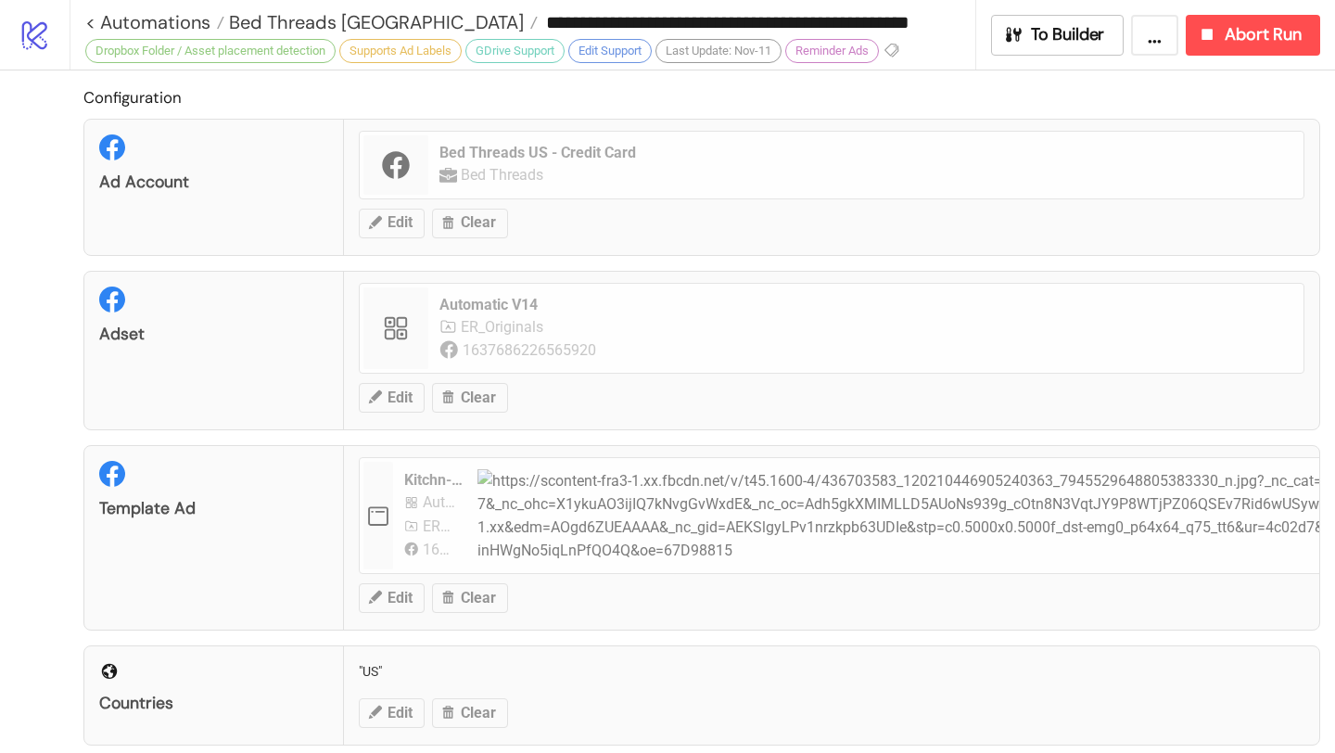
type input "**********"
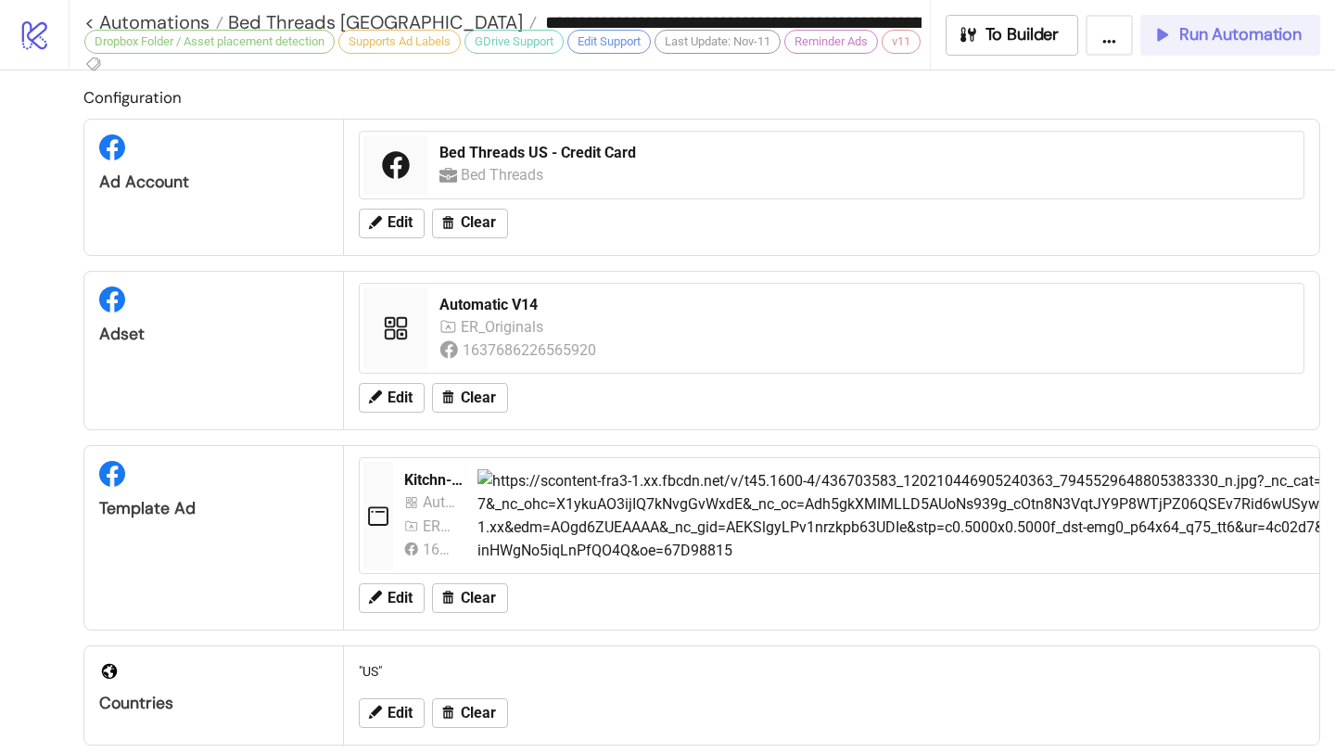
click at [1232, 45] on button "Run Automation" at bounding box center [1230, 35] width 180 height 41
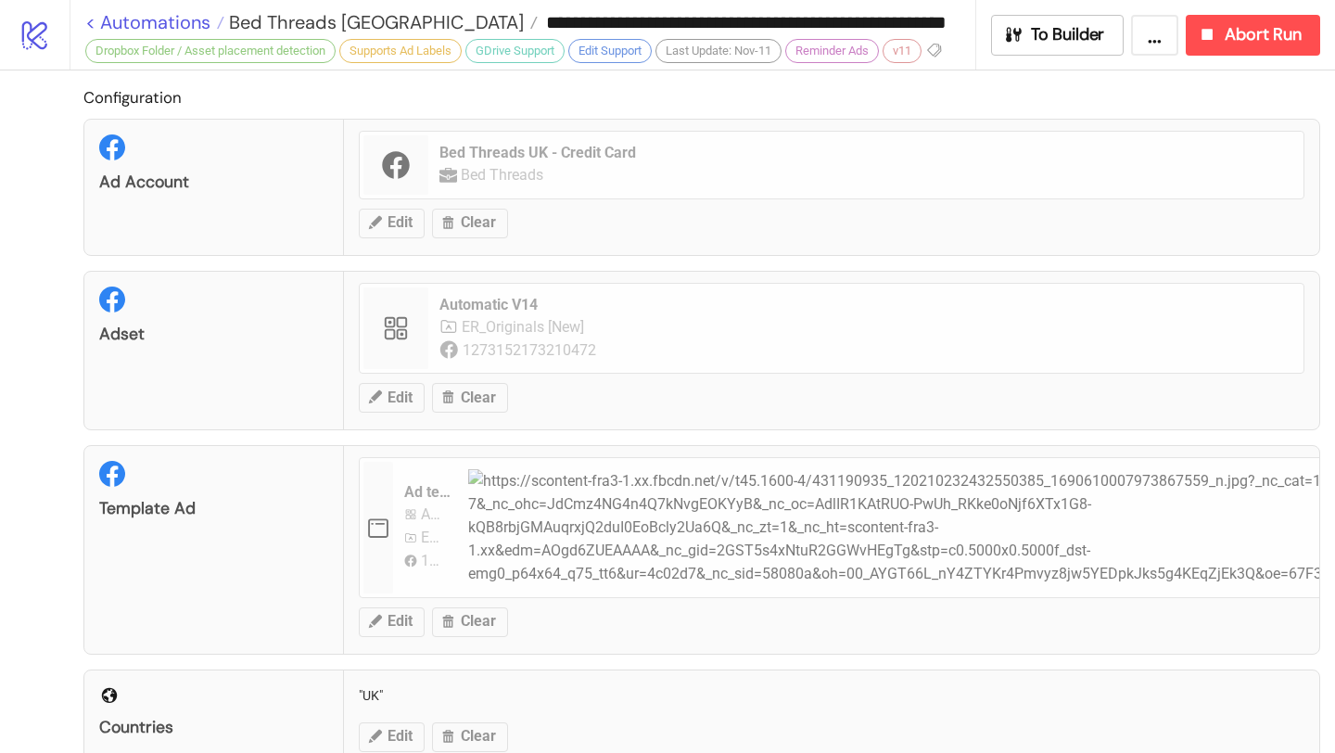
click at [192, 21] on link "< Automations" at bounding box center [154, 22] width 139 height 19
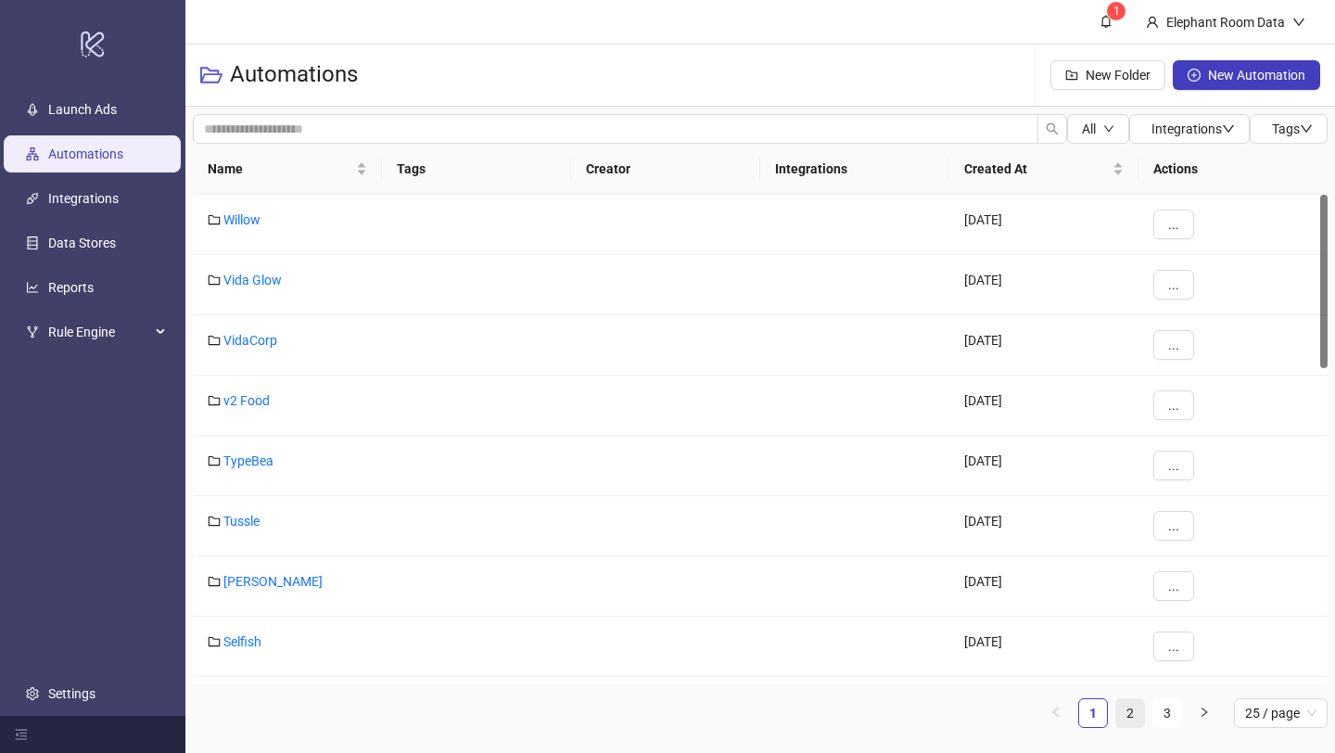
click at [1125, 715] on link "2" at bounding box center [1130, 713] width 28 height 28
click at [245, 526] on link "Bed Threads" at bounding box center [259, 520] width 72 height 15
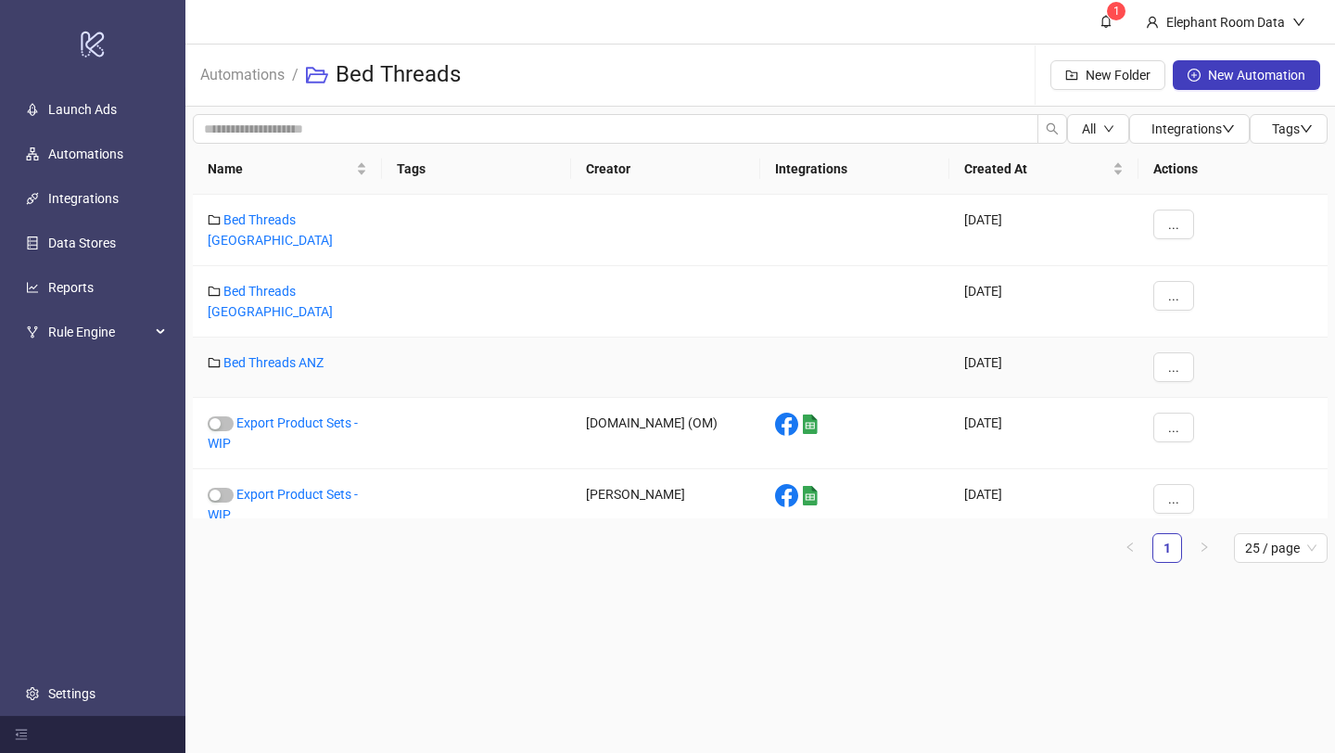
click at [303, 337] on div "Bed Threads ANZ" at bounding box center [287, 367] width 189 height 60
click at [304, 355] on link "Bed Threads ANZ" at bounding box center [273, 362] width 100 height 15
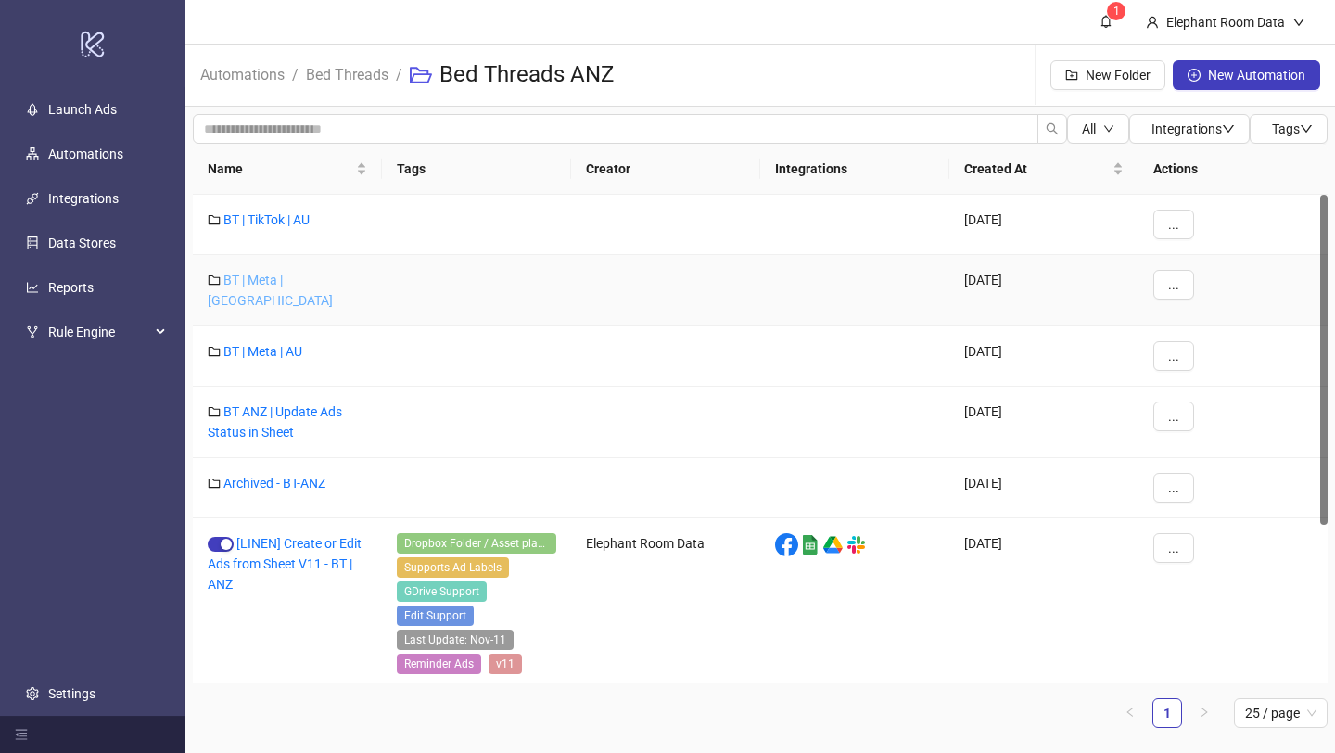
click at [300, 278] on link "BT | Meta | [GEOGRAPHIC_DATA]" at bounding box center [270, 290] width 125 height 35
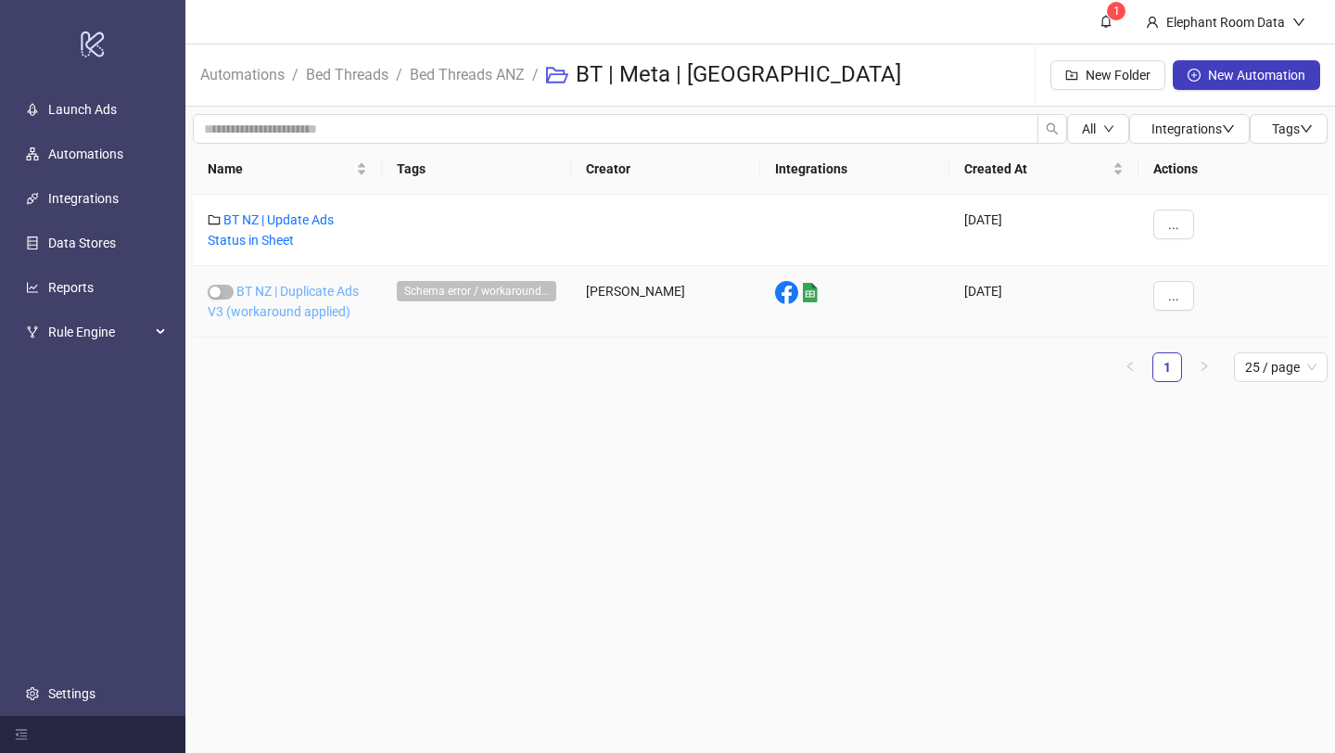
click at [301, 290] on link "BT NZ | Duplicate Ads V3 (workaround applied)" at bounding box center [283, 301] width 151 height 35
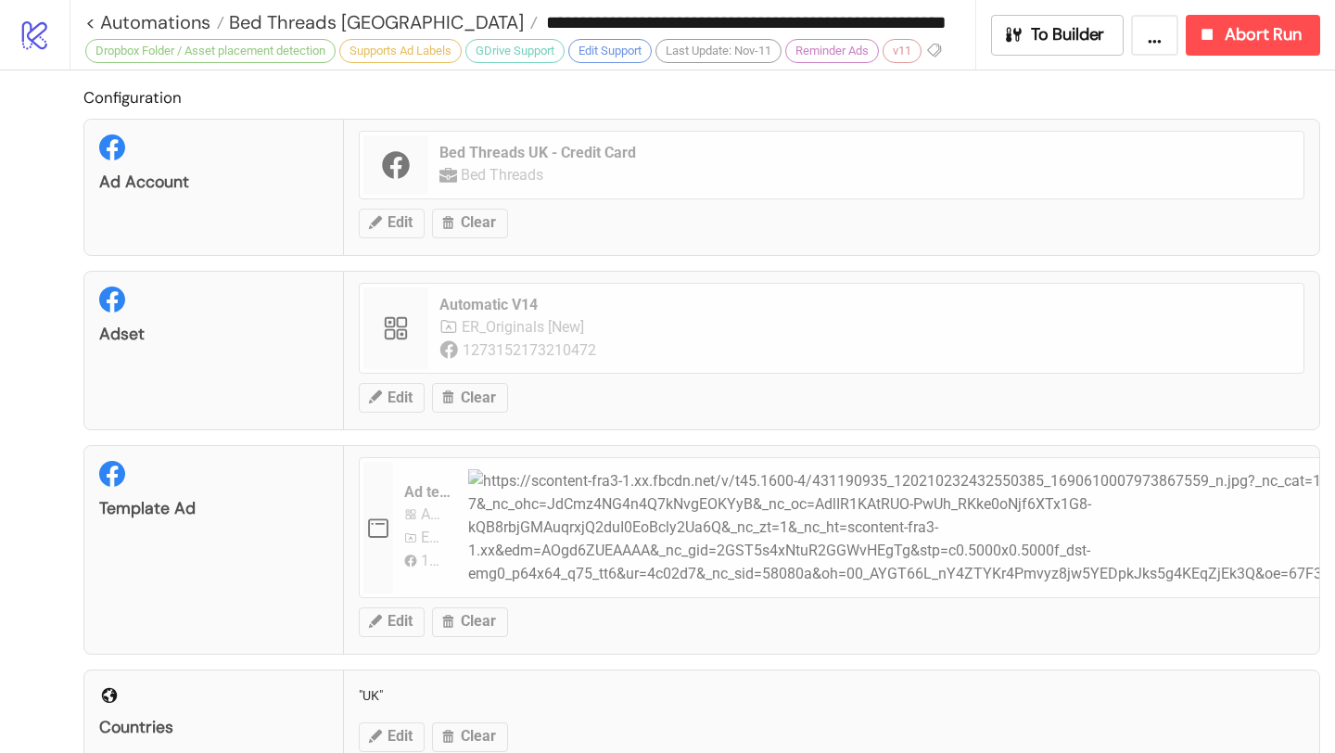
type input "**********"
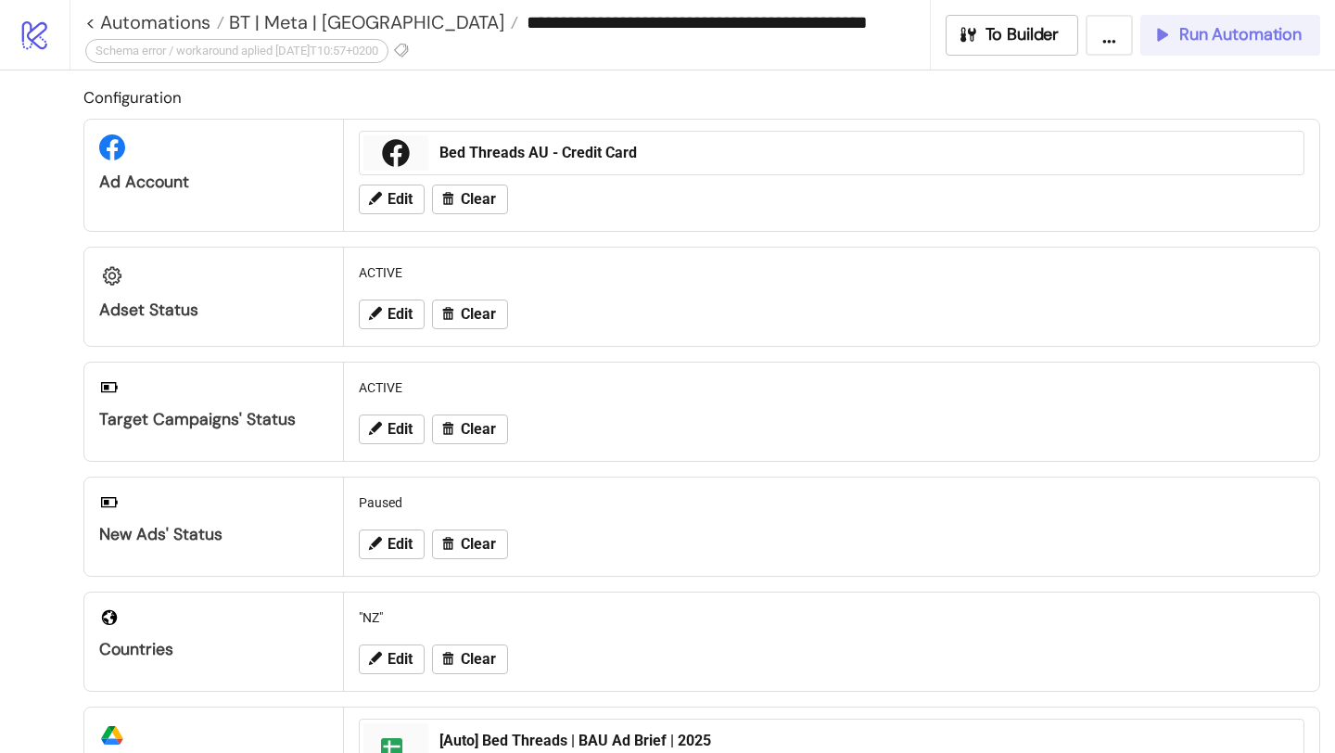
click at [1240, 41] on span "Run Automation" at bounding box center [1240, 34] width 122 height 21
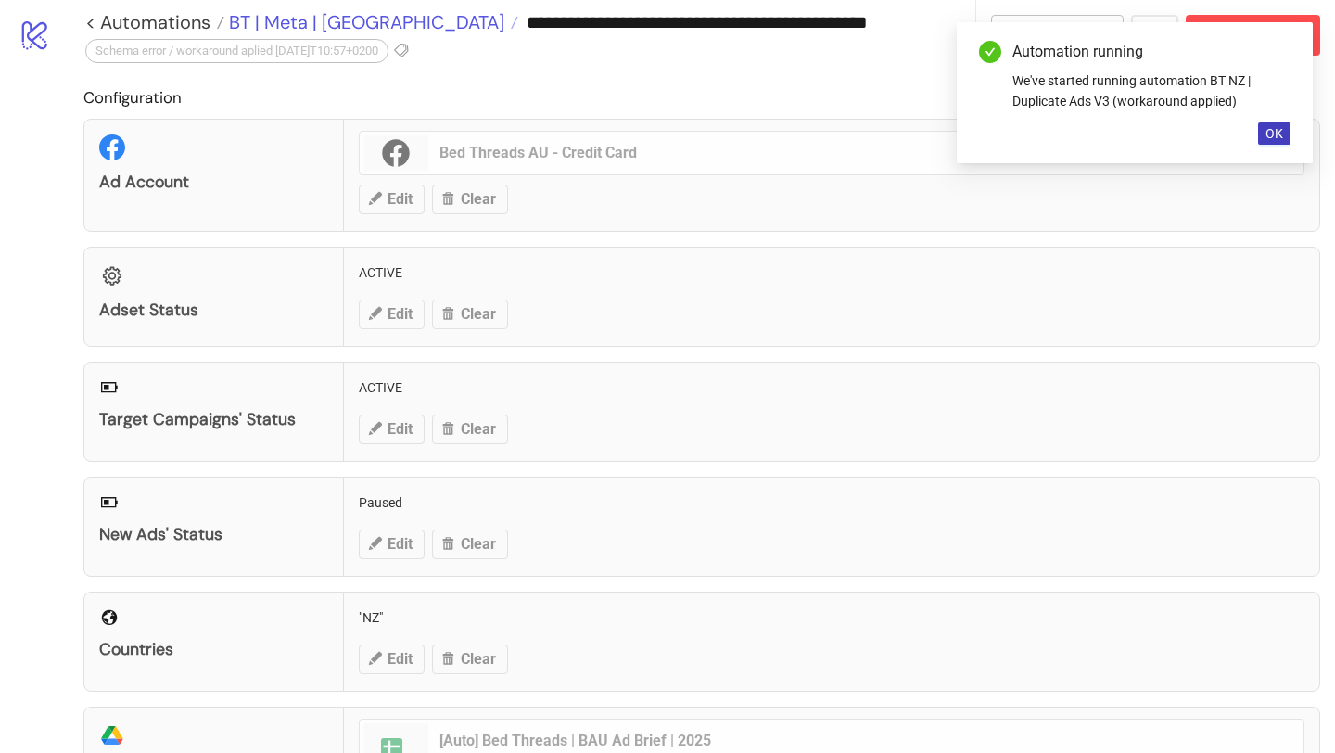
click at [311, 25] on span "BT | Meta | [GEOGRAPHIC_DATA]" at bounding box center [364, 22] width 280 height 24
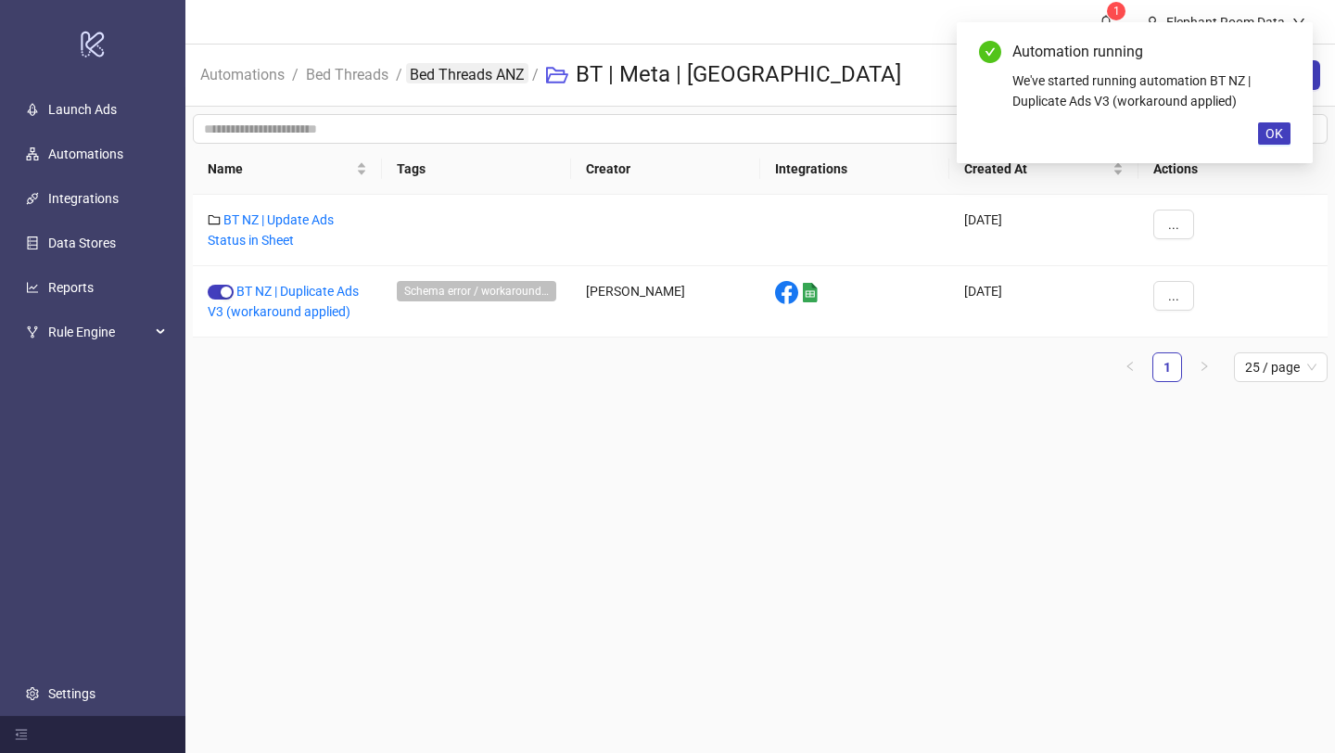
click at [425, 83] on link "Bed Threads ANZ" at bounding box center [467, 73] width 122 height 20
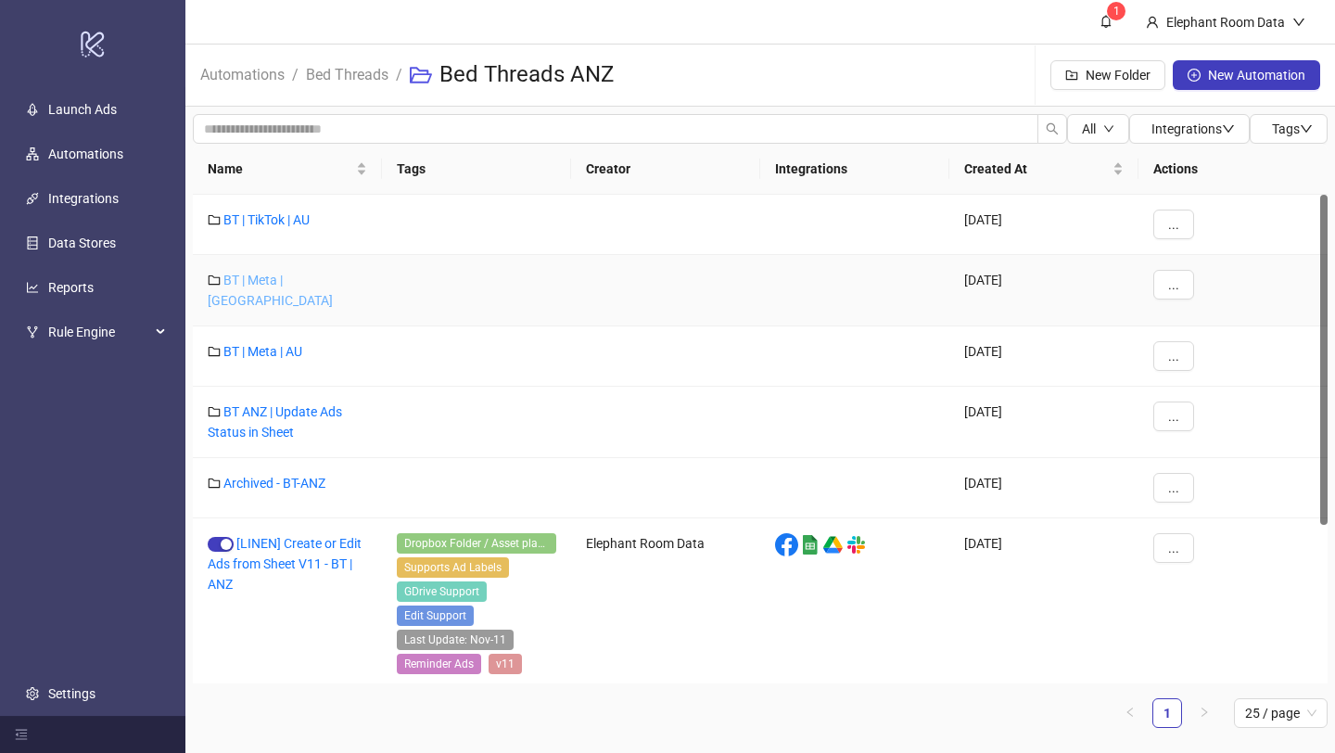
click at [290, 281] on link "BT | Meta | [GEOGRAPHIC_DATA]" at bounding box center [270, 290] width 125 height 35
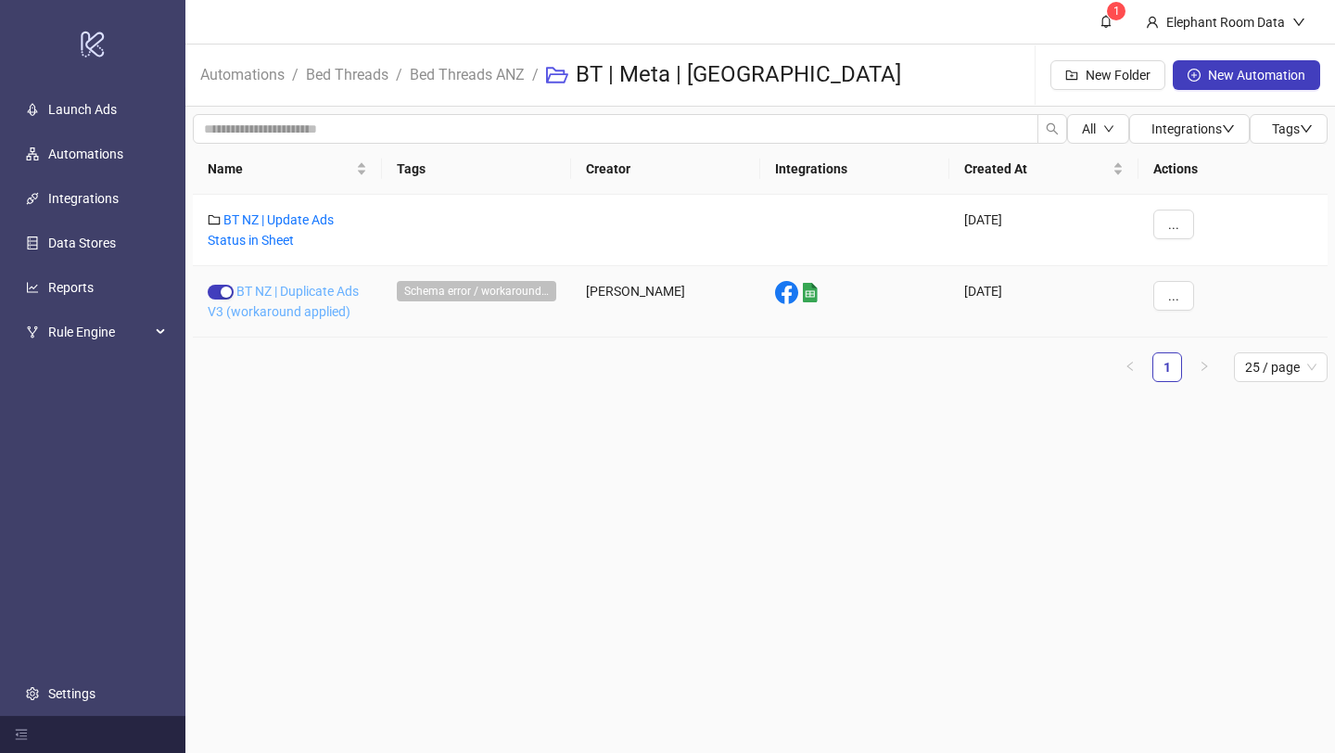
click at [292, 288] on link "BT NZ | Duplicate Ads V3 (workaround applied)" at bounding box center [283, 301] width 151 height 35
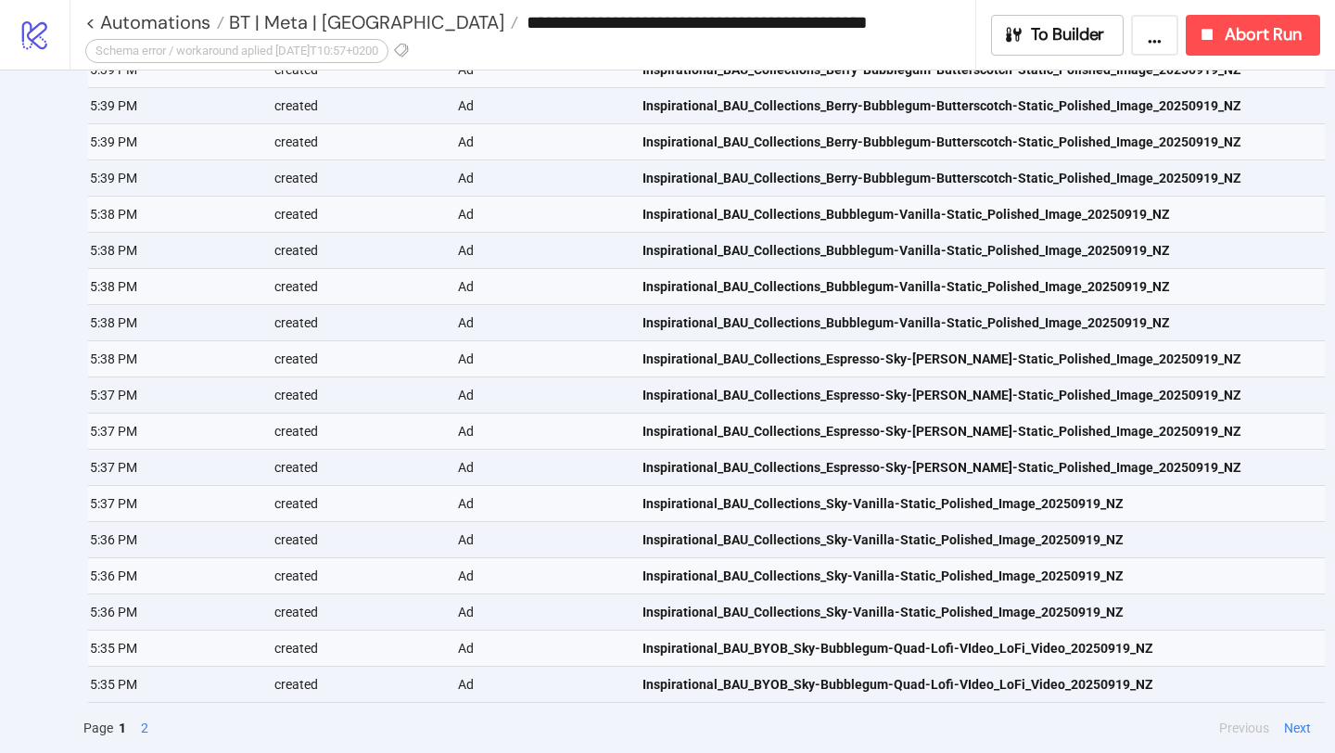
scroll to position [1086, 0]
